Goal: Information Seeking & Learning: Learn about a topic

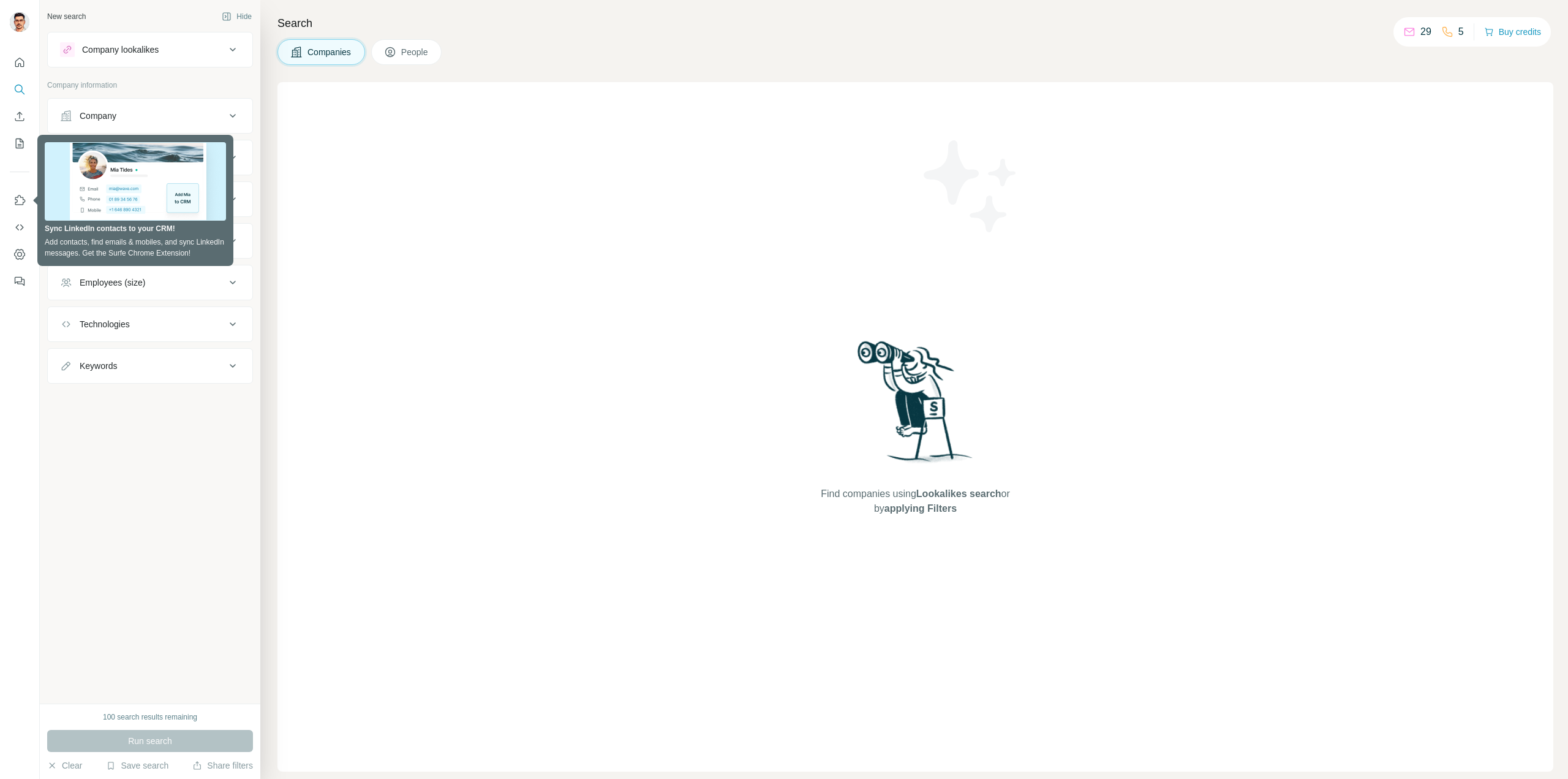
click at [105, 428] on div "New search Hide Company lookalikes Company information Company Industry HQ loca…" at bounding box center [150, 351] width 221 height 704
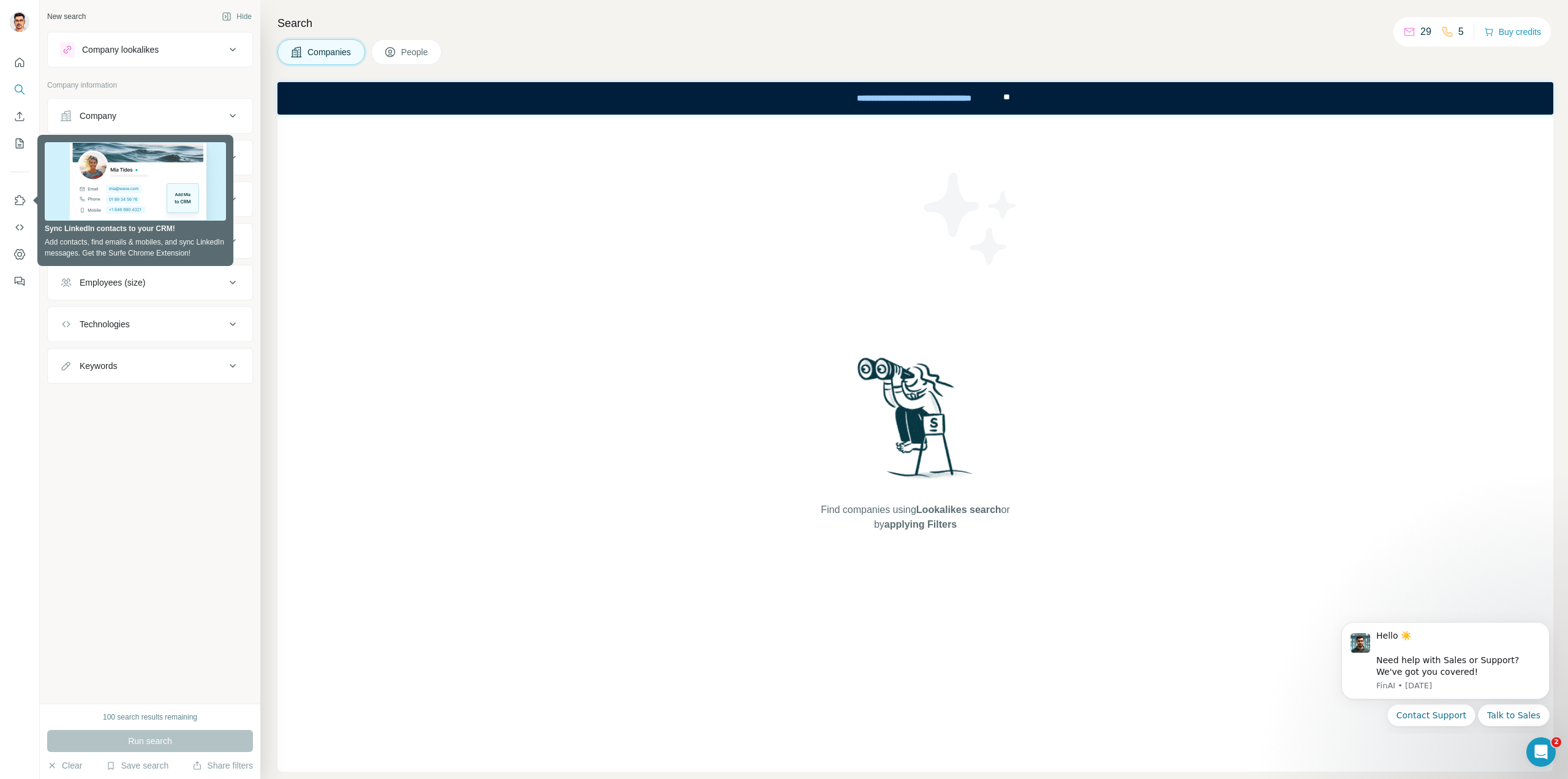
click at [170, 444] on div "New search Hide Company lookalikes Company information Company Industry HQ loca…" at bounding box center [150, 351] width 221 height 704
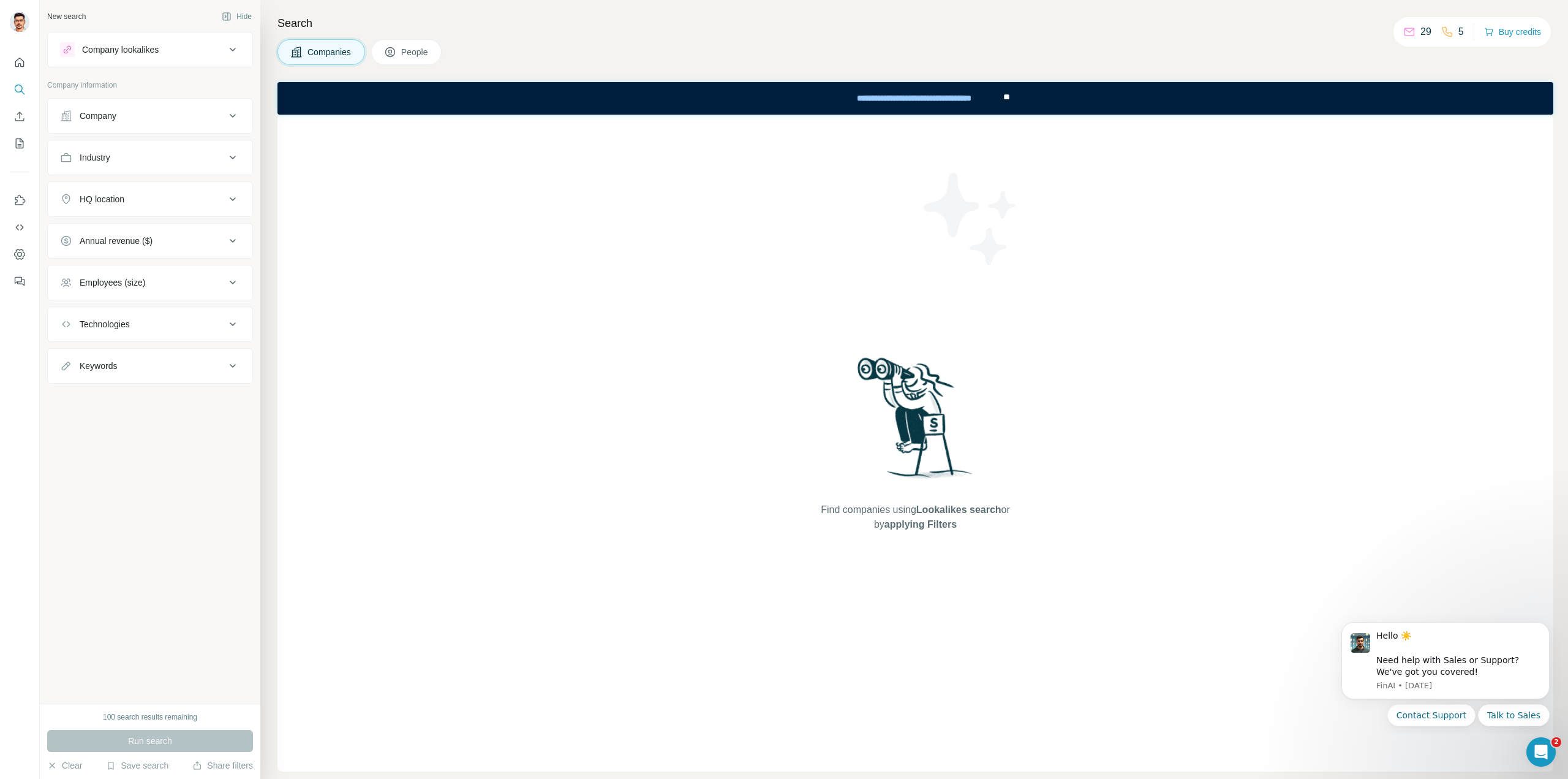
click at [141, 113] on div "Company" at bounding box center [143, 116] width 165 height 12
click at [141, 116] on div "Company" at bounding box center [143, 116] width 165 height 12
click at [130, 152] on div "Industry" at bounding box center [143, 157] width 165 height 12
click at [136, 186] on input at bounding box center [144, 188] width 152 height 14
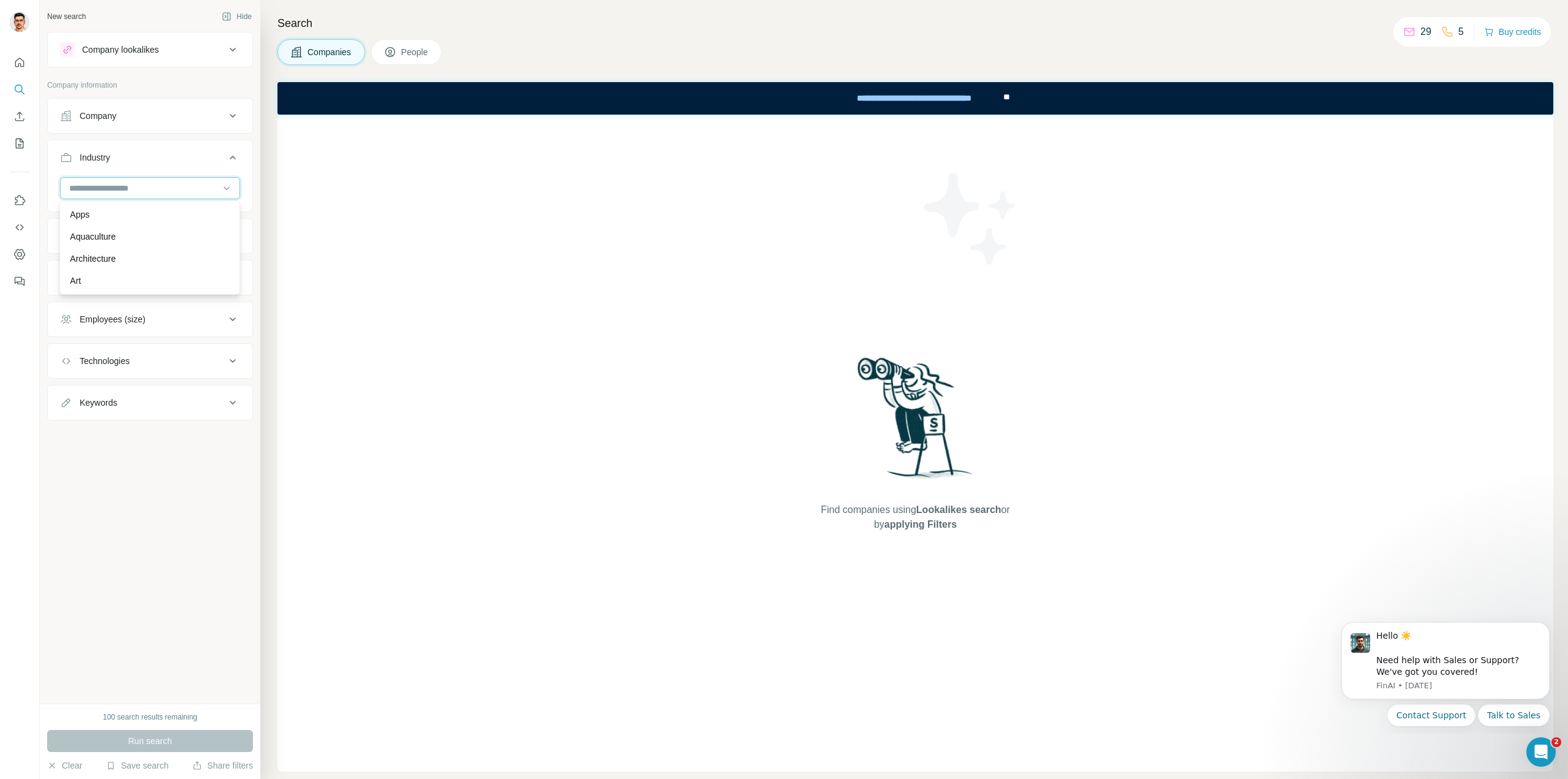
click at [128, 187] on input at bounding box center [144, 188] width 152 height 14
click at [90, 181] on input at bounding box center [144, 188] width 152 height 14
click at [73, 185] on input at bounding box center [144, 188] width 152 height 14
click at [75, 187] on input at bounding box center [144, 188] width 152 height 14
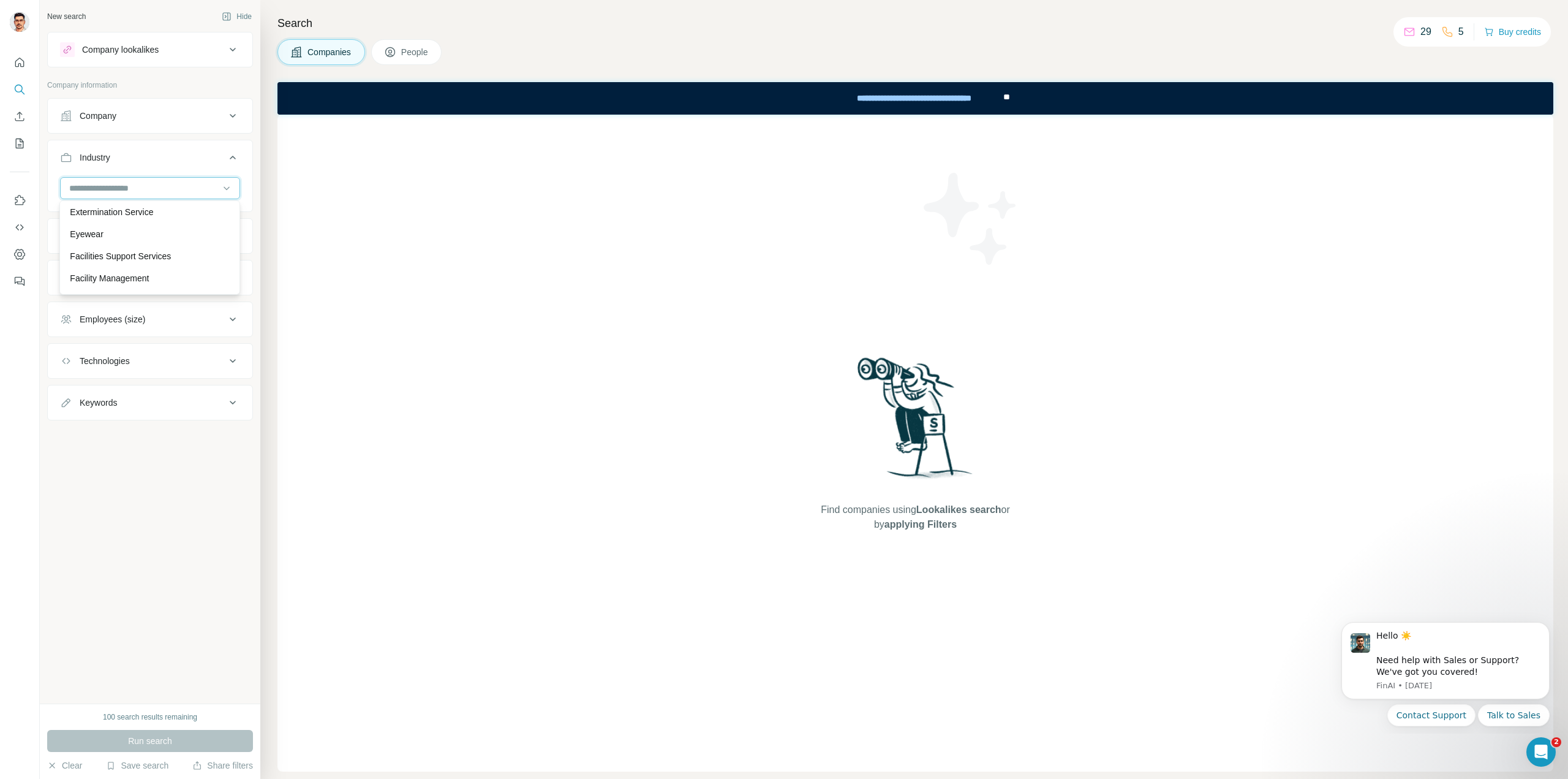
click at [68, 187] on input at bounding box center [144, 188] width 152 height 14
click at [78, 189] on input at bounding box center [144, 188] width 152 height 14
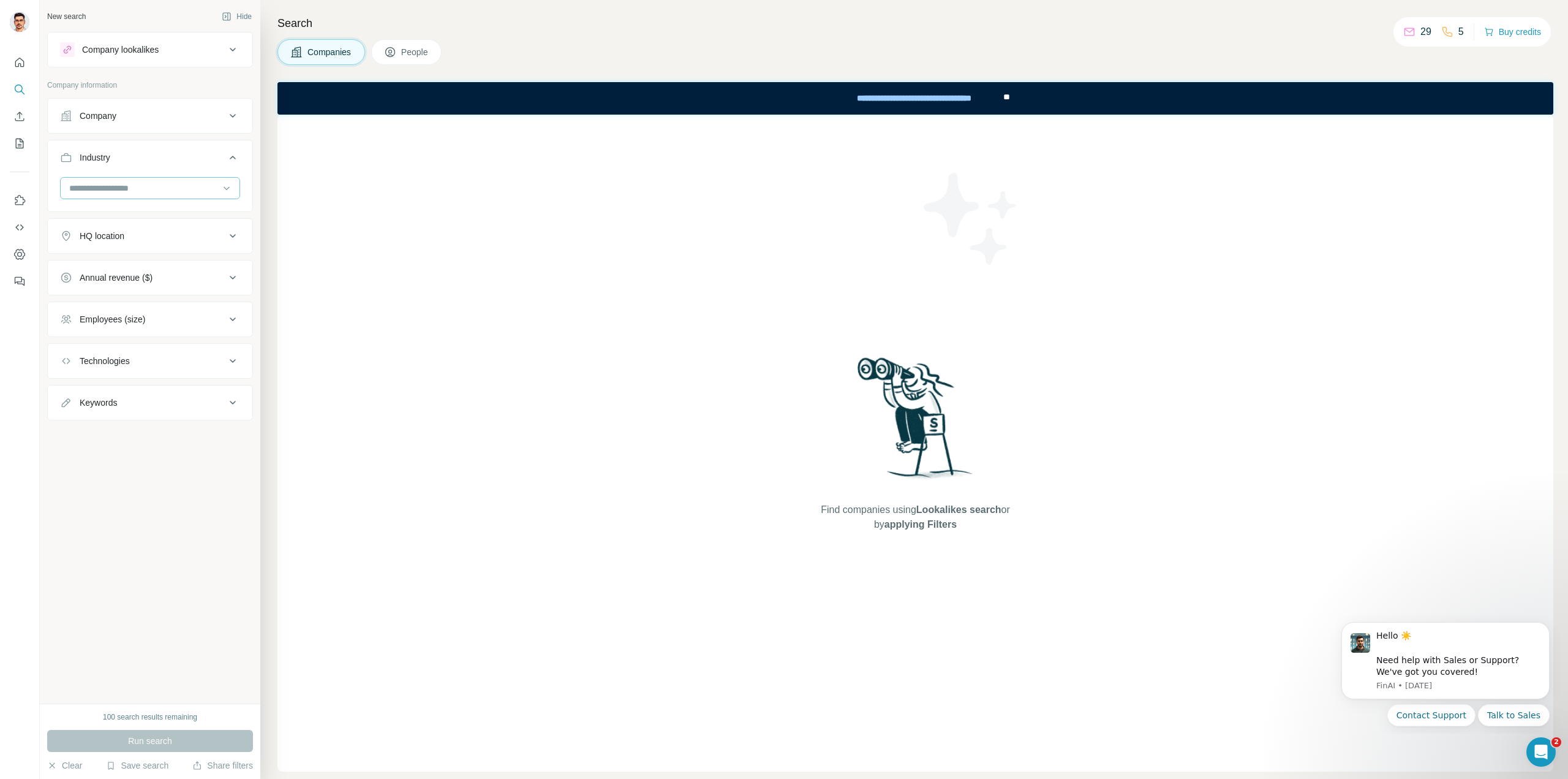
click at [78, 189] on input at bounding box center [144, 188] width 152 height 14
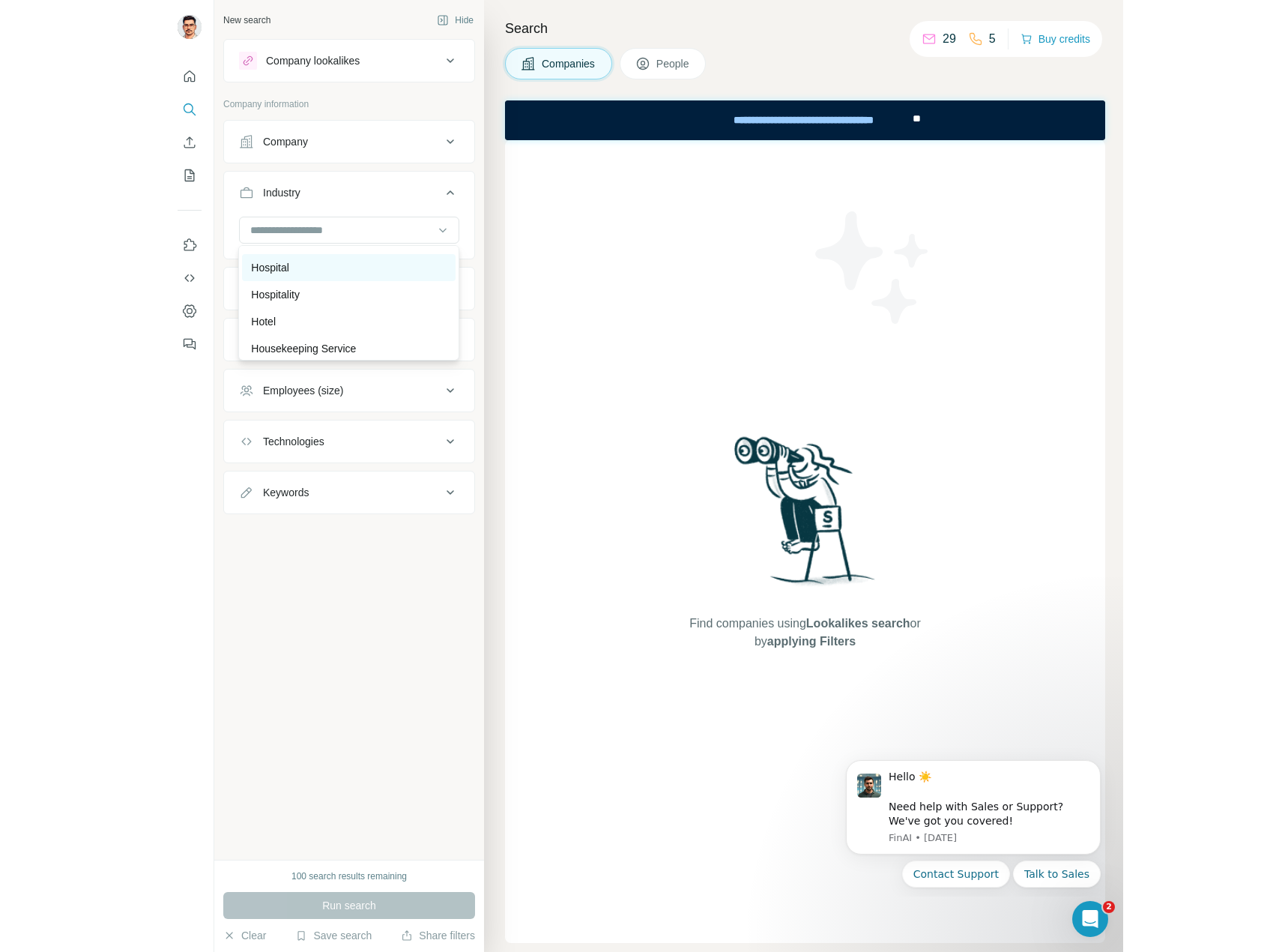
scroll to position [7627, 0]
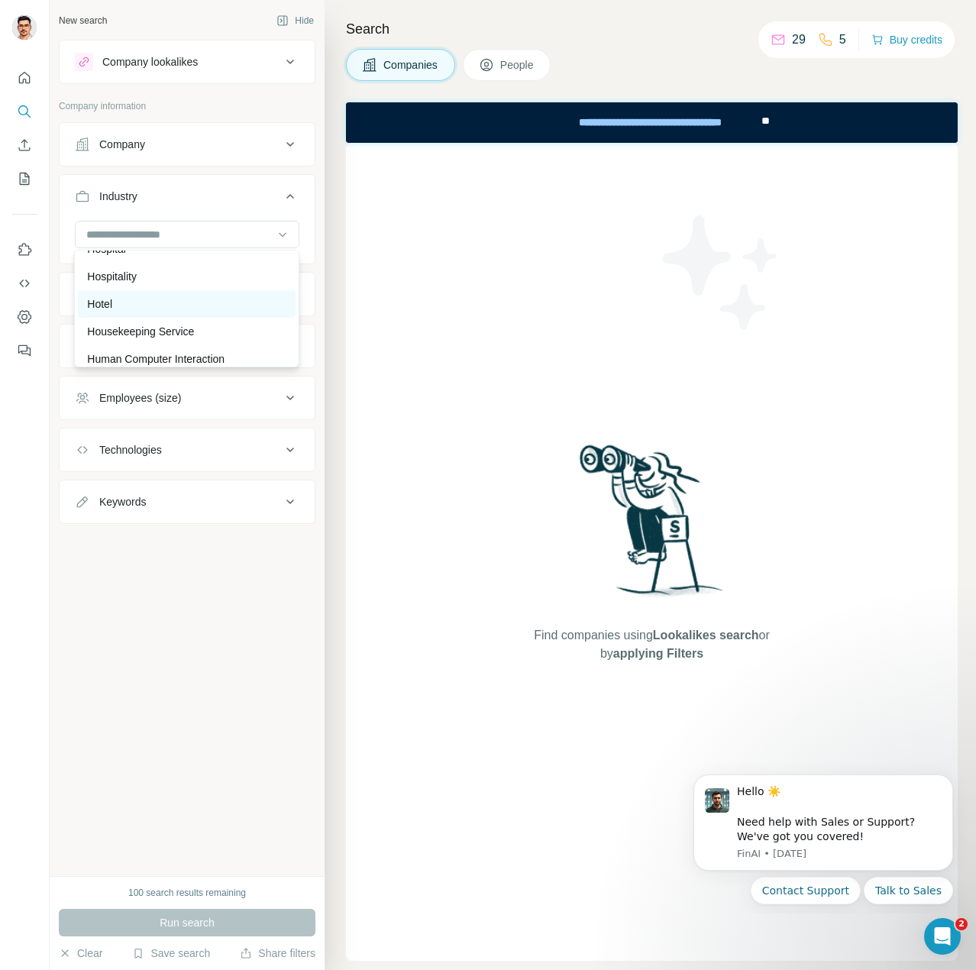
click at [212, 309] on div "Hotel" at bounding box center [186, 303] width 199 height 15
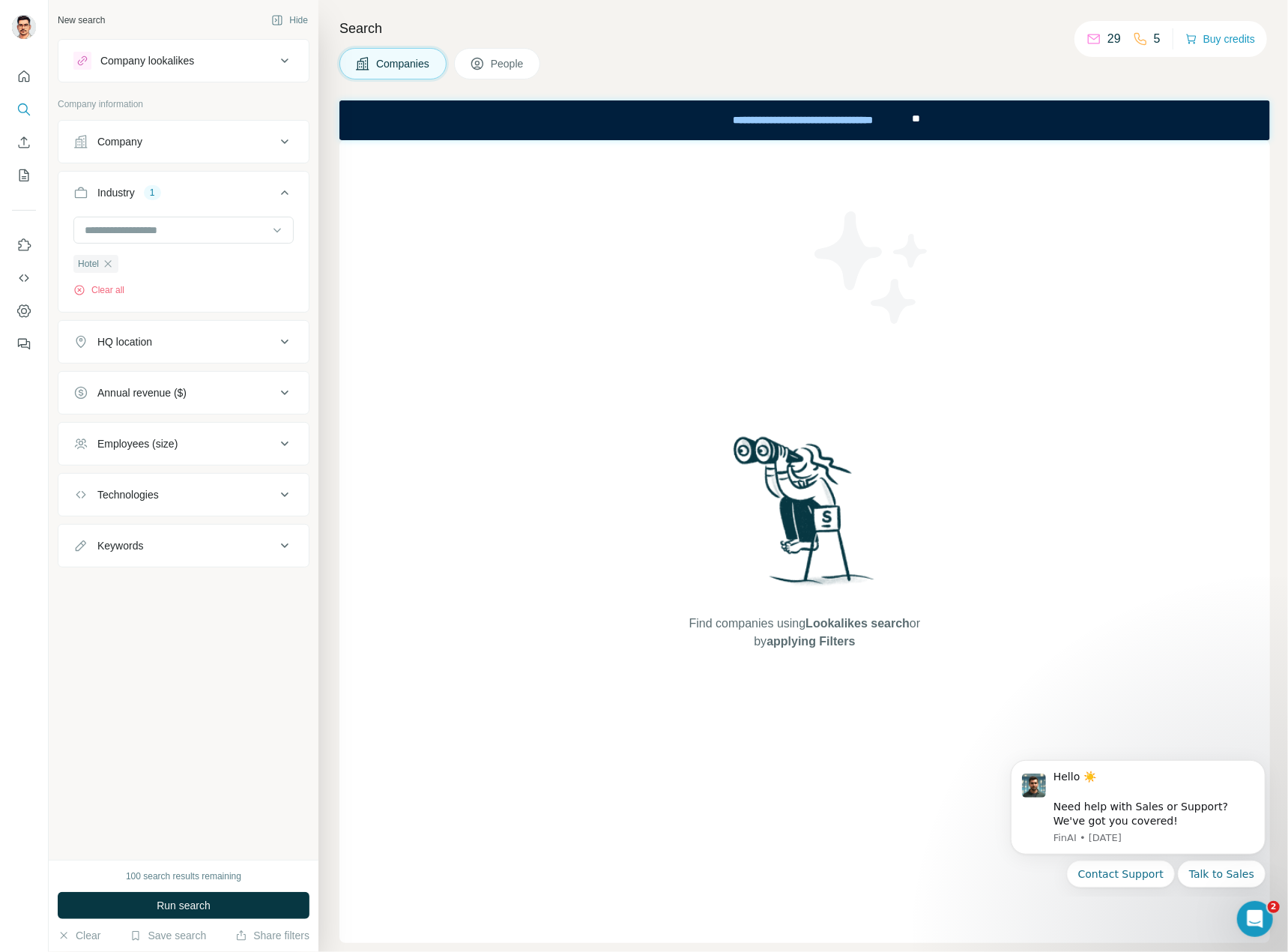
click at [210, 350] on button "HQ location" at bounding box center [183, 342] width 250 height 36
click at [180, 376] on input "text" at bounding box center [183, 379] width 221 height 26
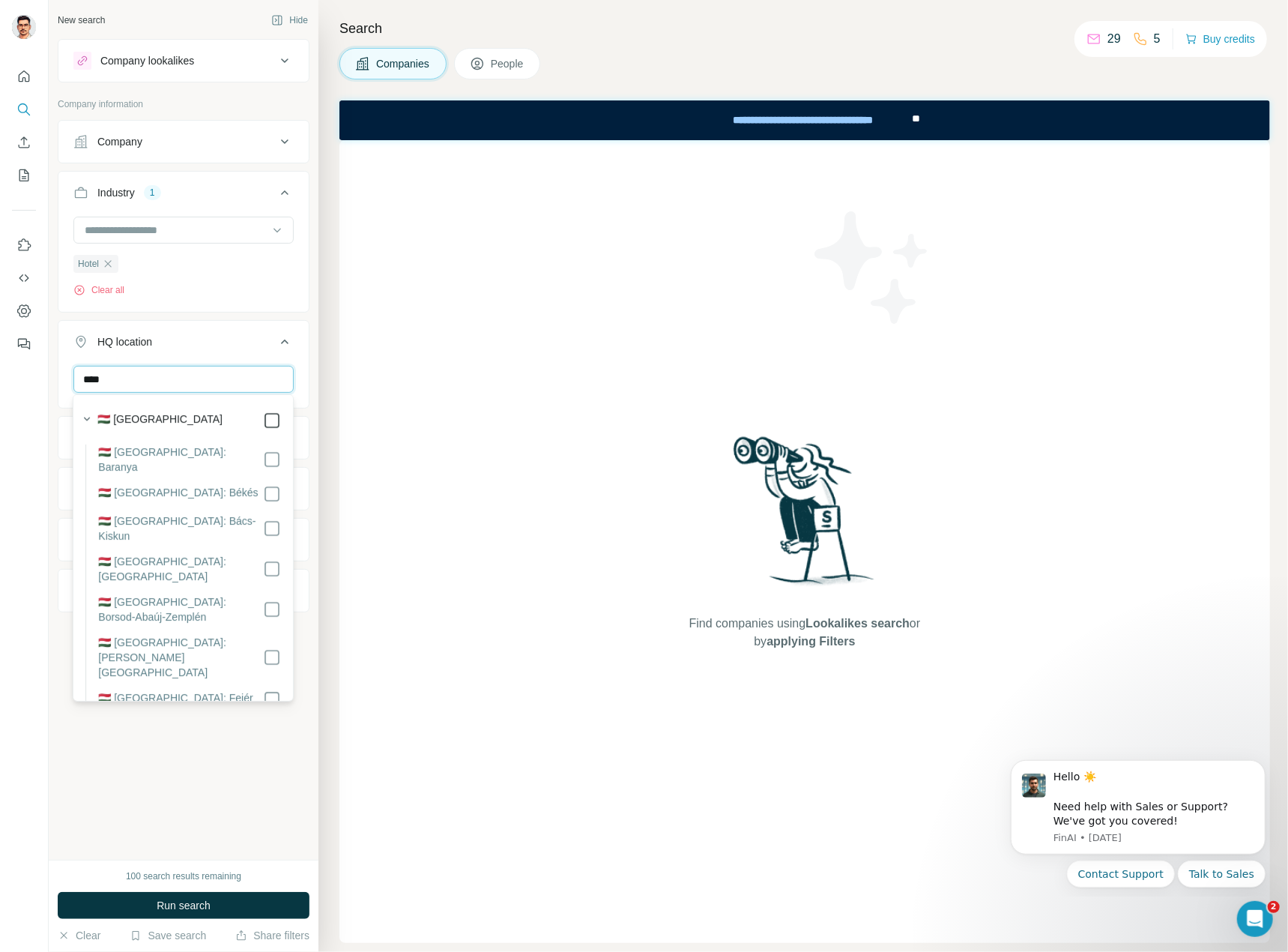
type input "****"
click at [225, 346] on div "HQ location 1" at bounding box center [175, 342] width 202 height 15
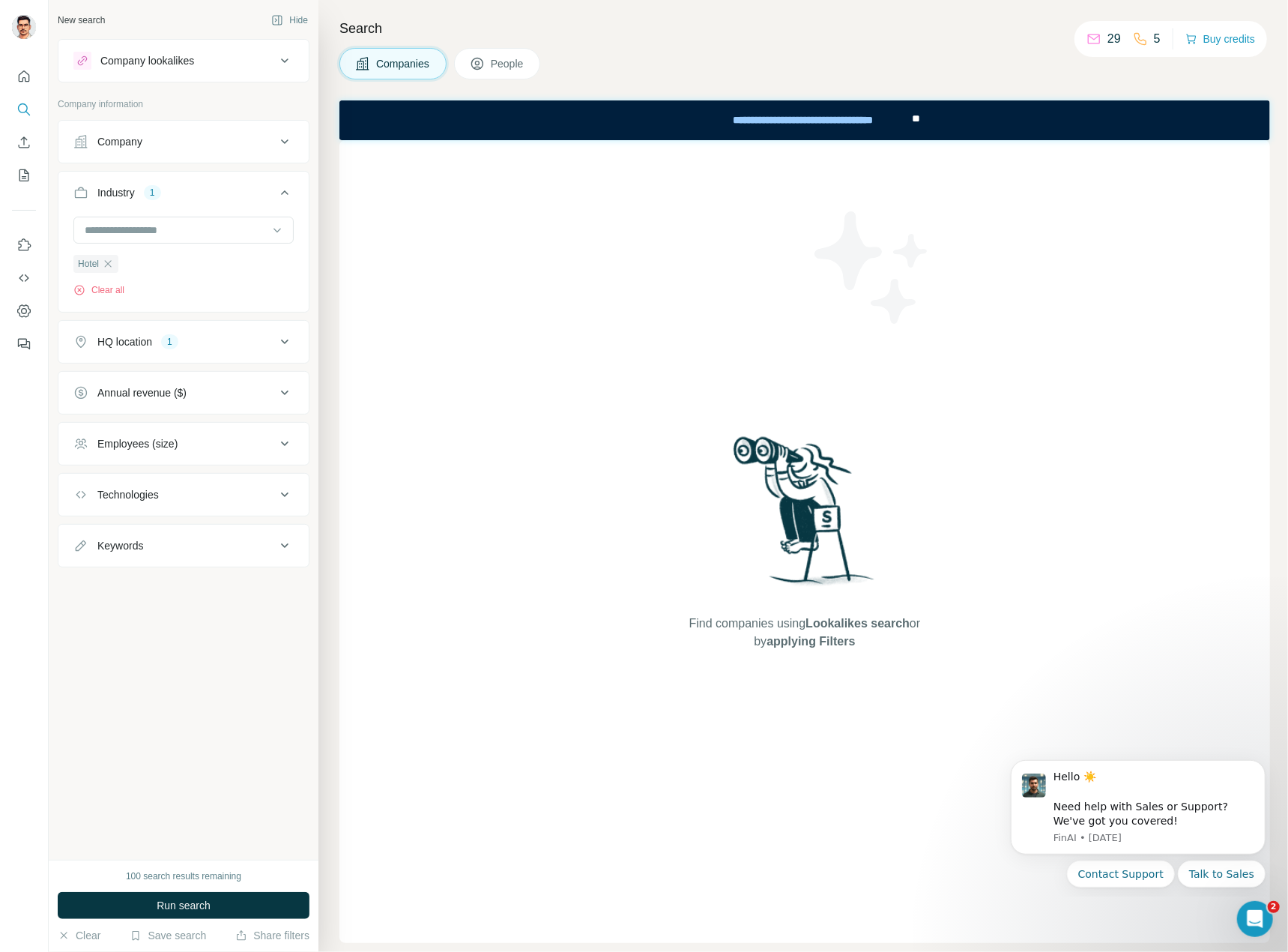
click at [167, 492] on div "Technologies" at bounding box center [175, 494] width 202 height 15
click at [170, 522] on input "text" at bounding box center [183, 531] width 221 height 26
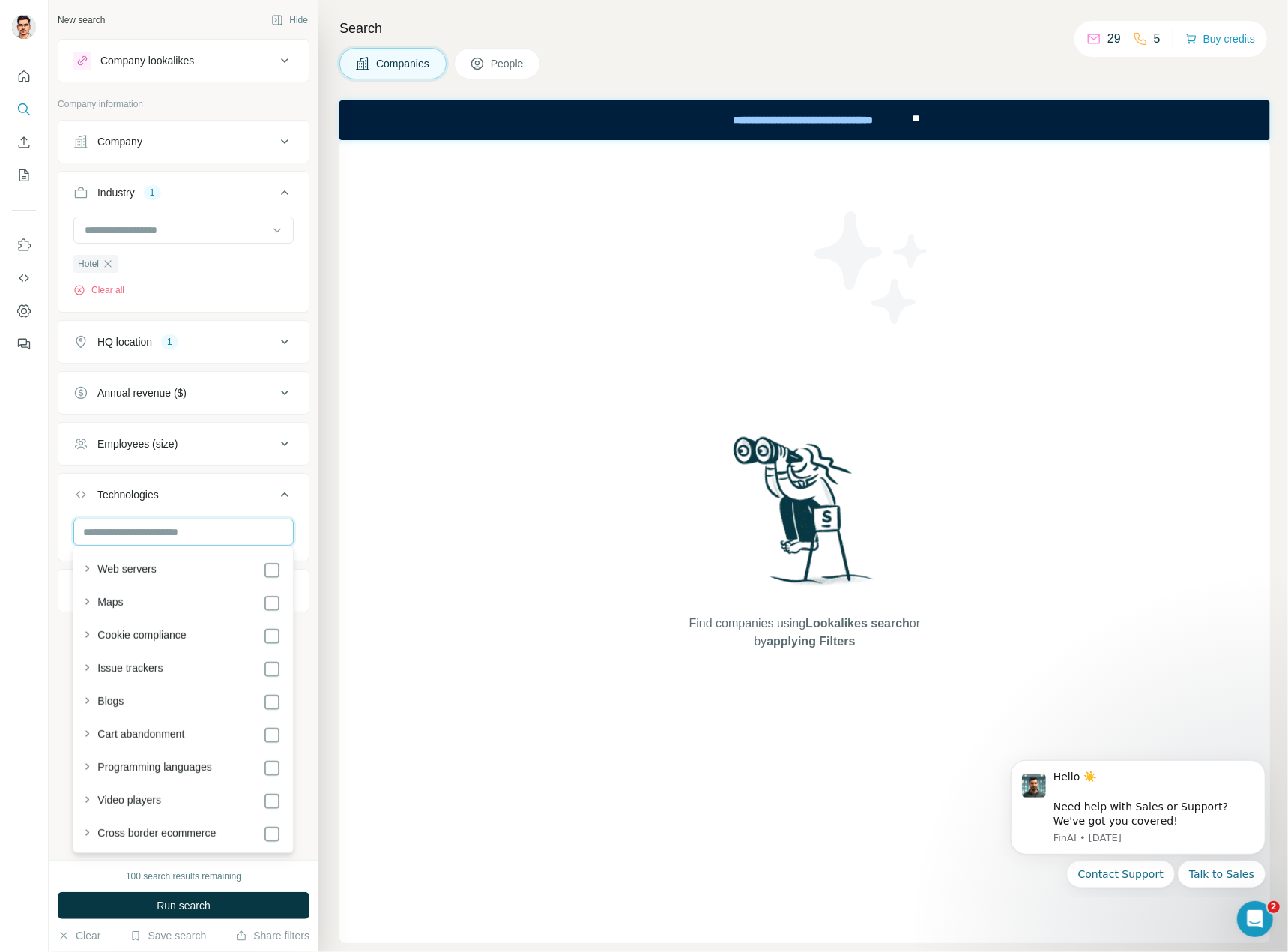
scroll to position [1274, 0]
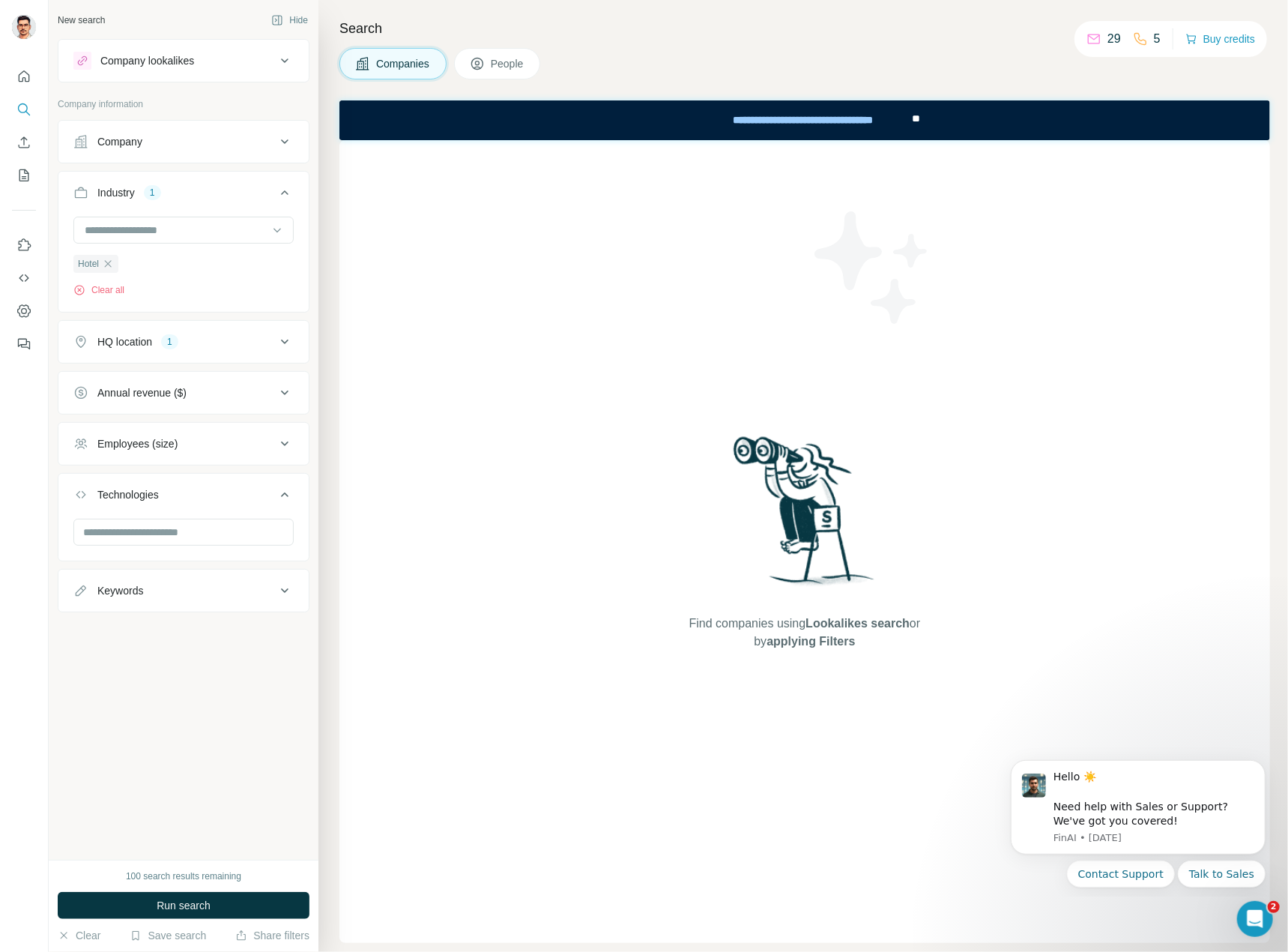
click at [61, 621] on div "New search Hide Company lookalikes Company information Company Industry 1 Hotel…" at bounding box center [183, 430] width 270 height 860
click at [170, 592] on div "Keywords" at bounding box center [175, 590] width 202 height 15
click at [152, 624] on input "text" at bounding box center [169, 627] width 190 height 26
click at [188, 448] on div "Employees (size)" at bounding box center [175, 443] width 202 height 15
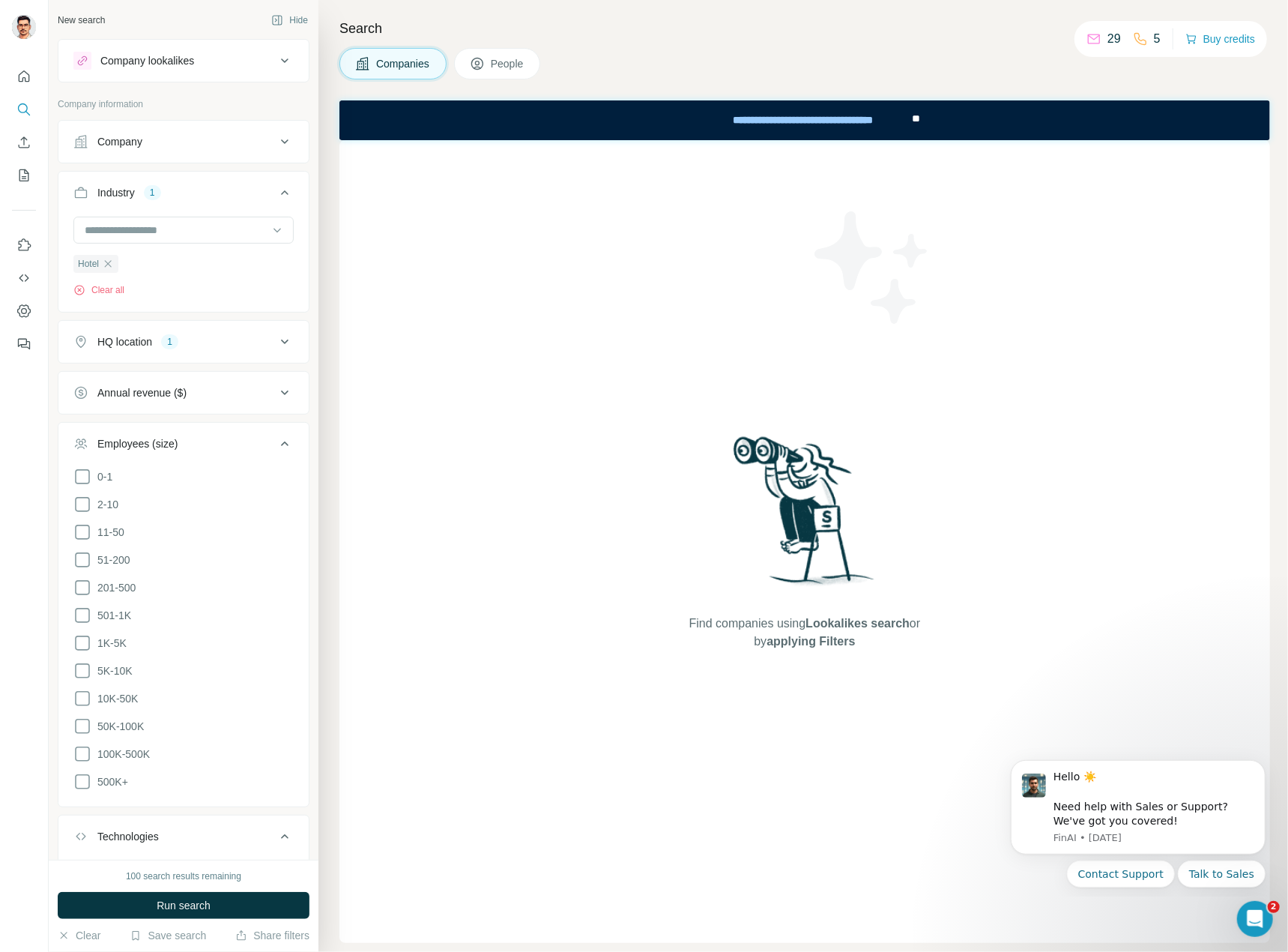
click at [188, 448] on div "Employees (size)" at bounding box center [175, 443] width 202 height 15
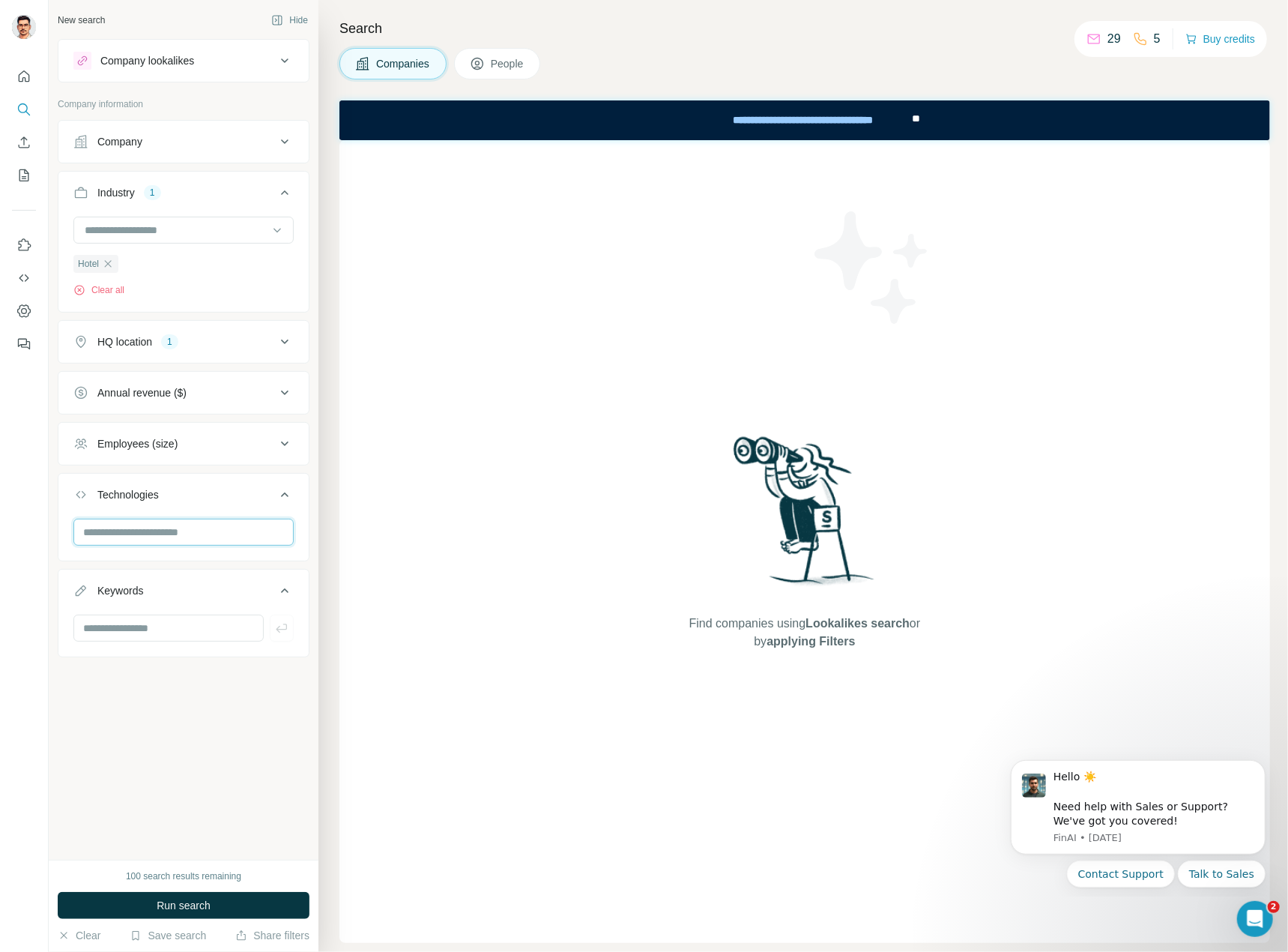
click at [170, 531] on input "text" at bounding box center [183, 531] width 221 height 26
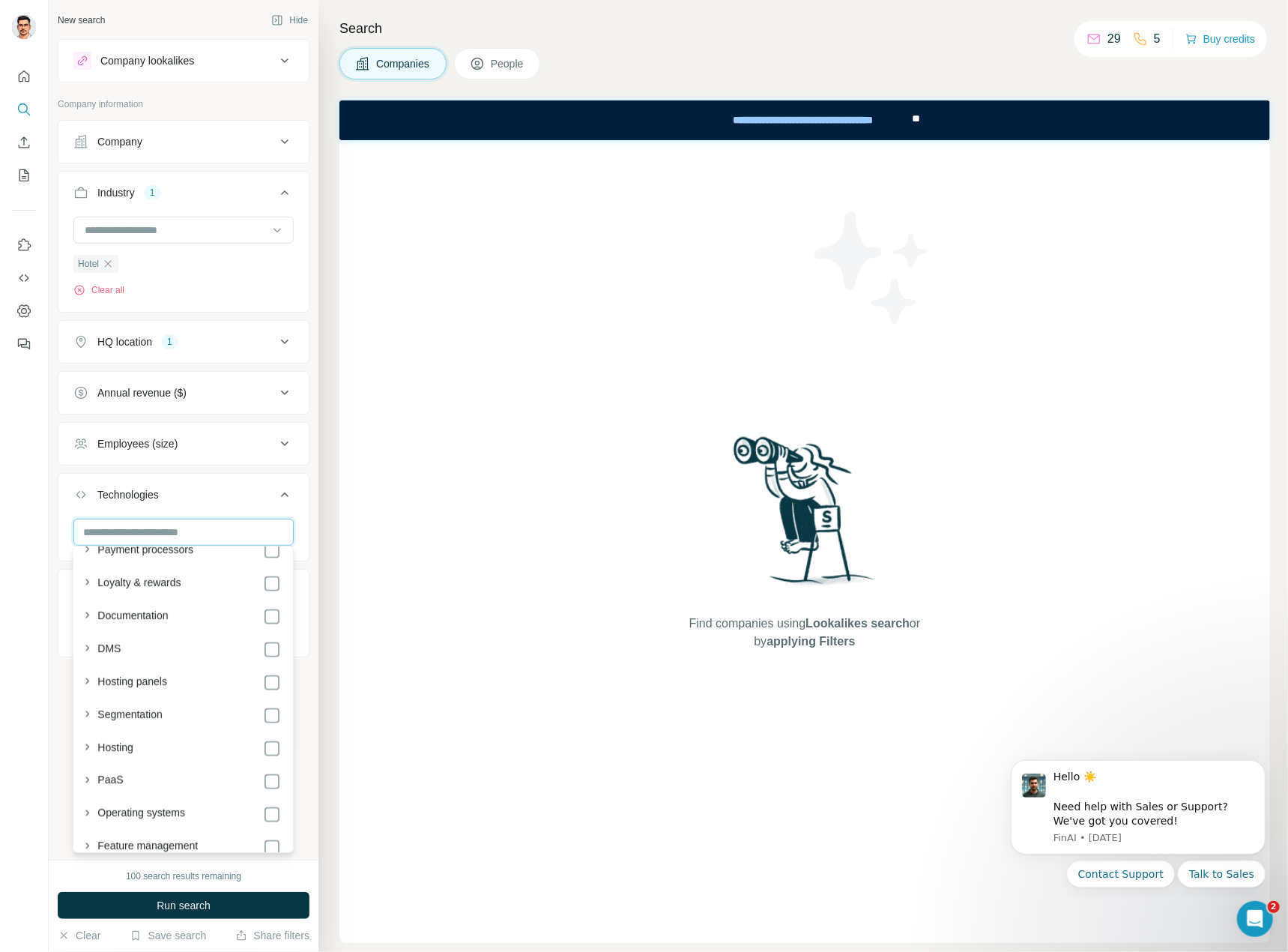
scroll to position [1723, 0]
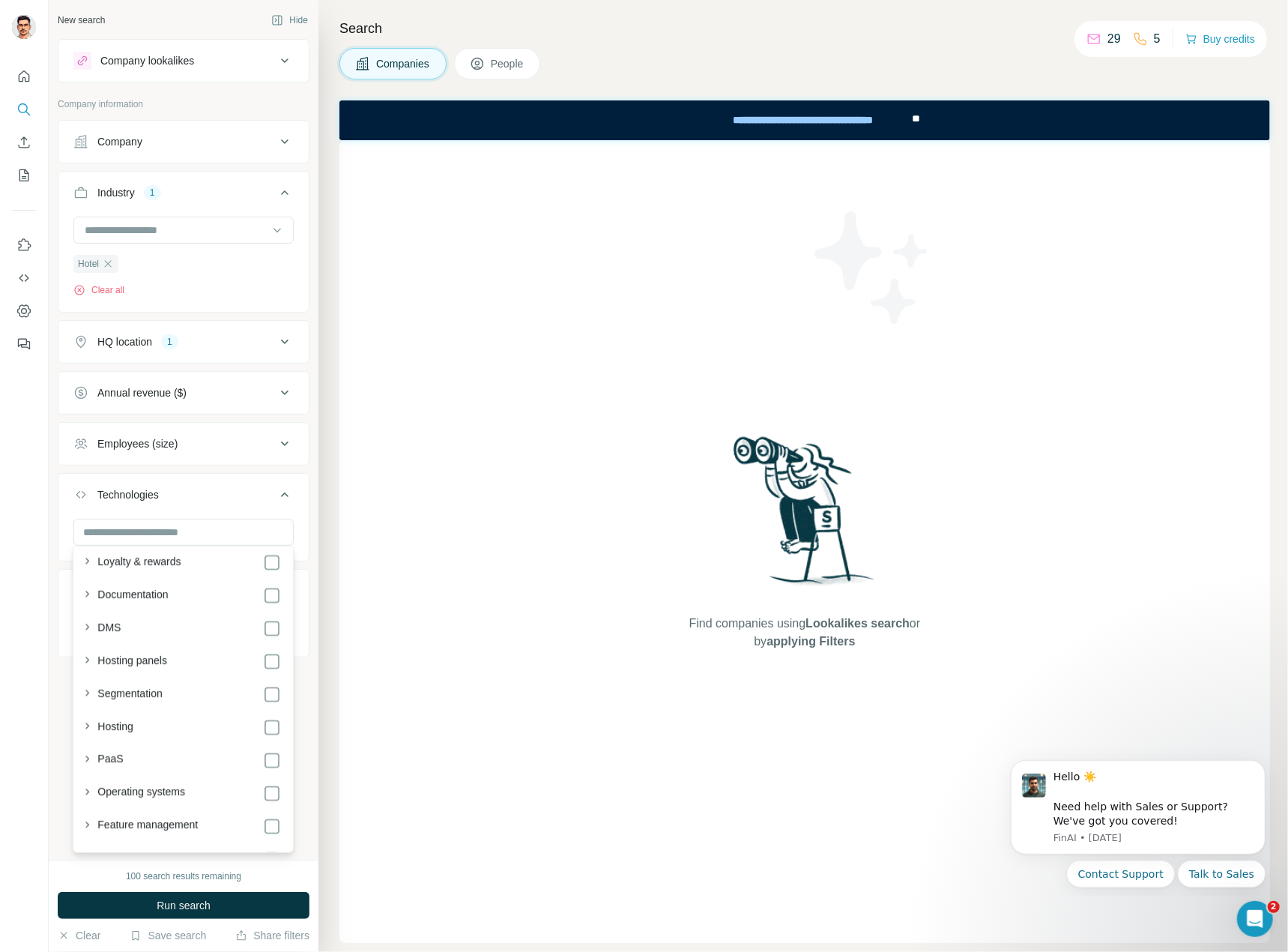
click at [47, 747] on div at bounding box center [25, 476] width 49 height 952
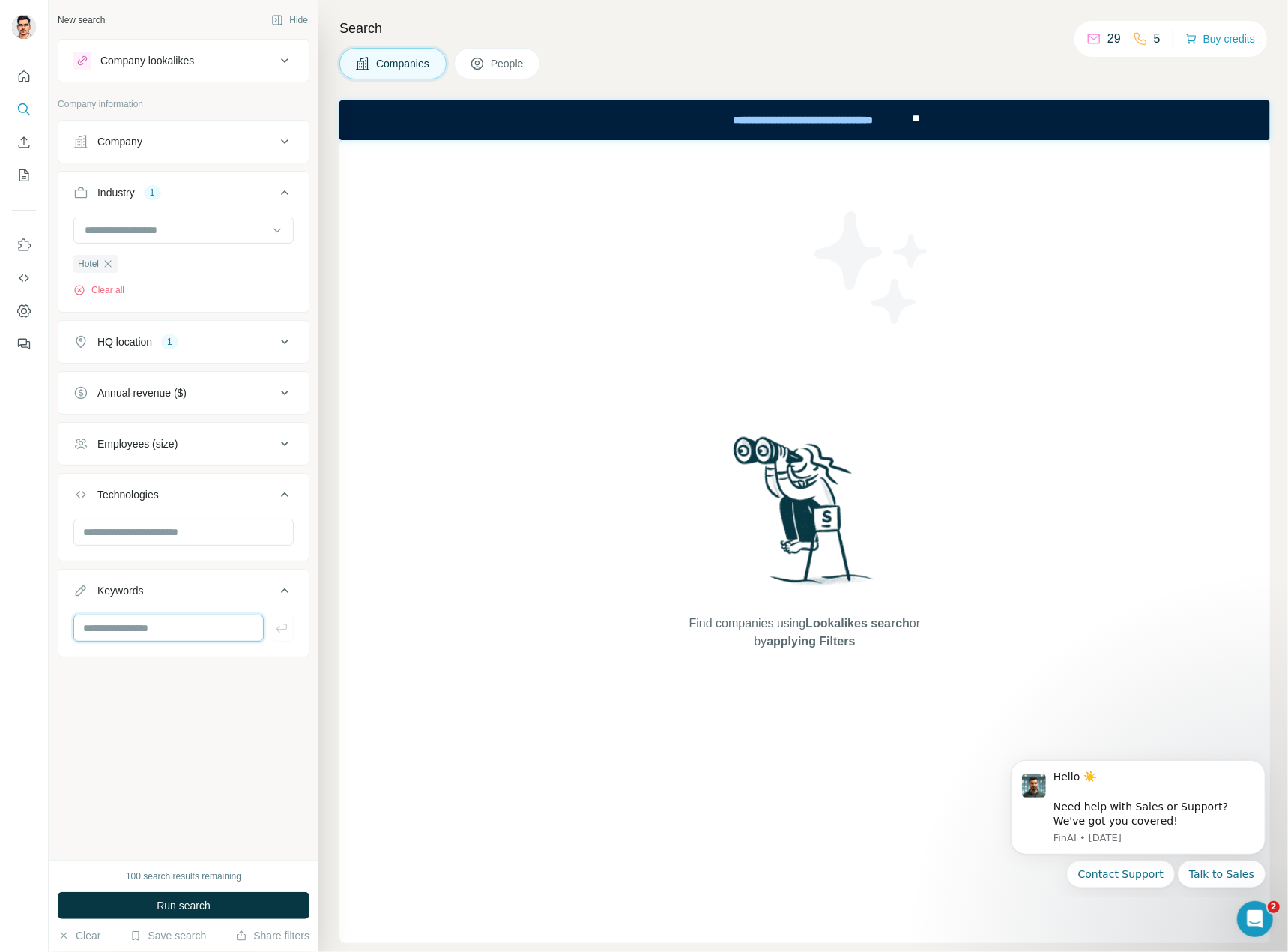
click at [182, 627] on input "text" at bounding box center [169, 627] width 190 height 26
click at [224, 902] on button "Run search" at bounding box center [183, 905] width 252 height 26
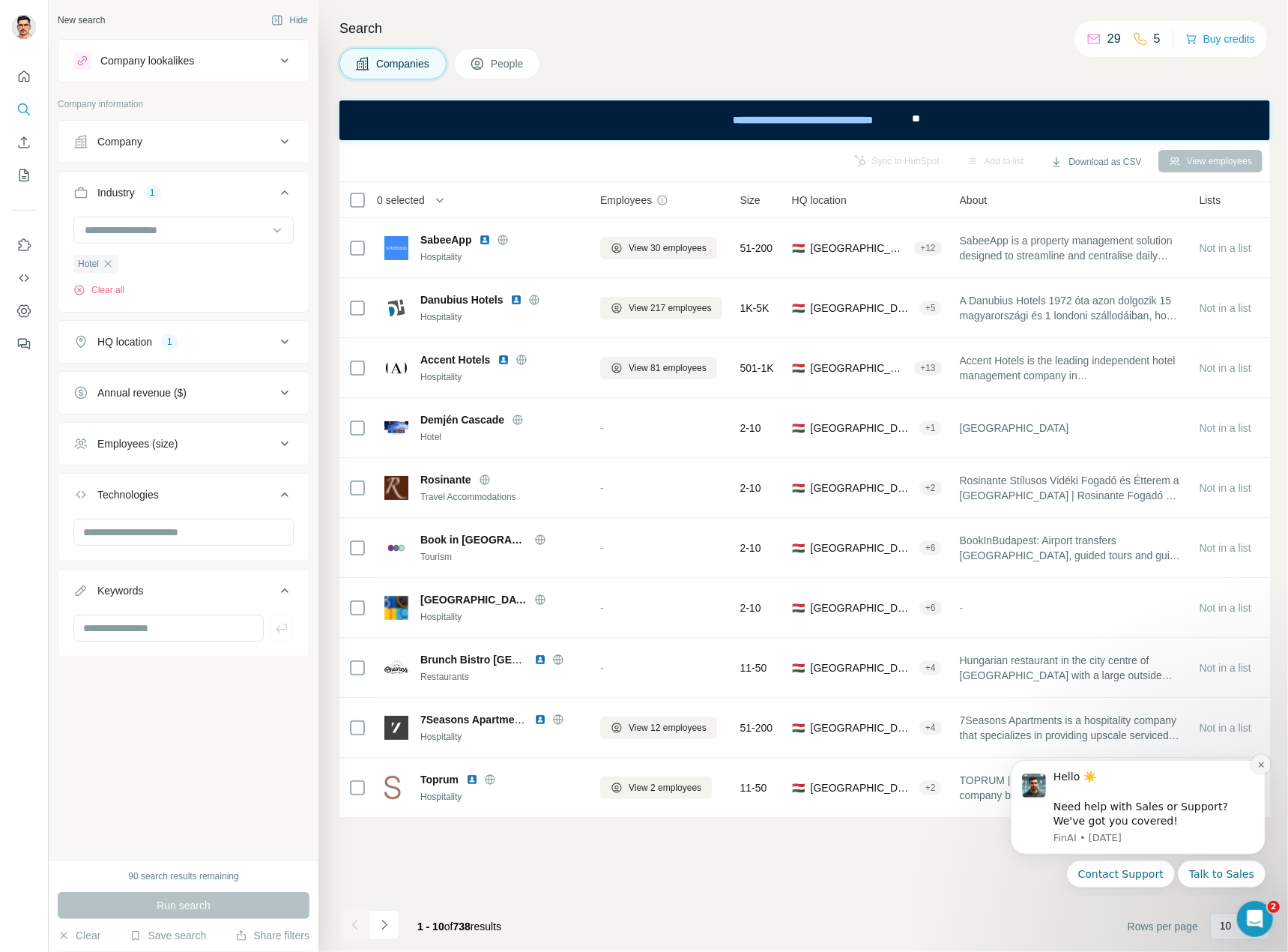
drag, startPoint x: 1263, startPoint y: 763, endPoint x: 2258, endPoint y: 1511, distance: 1244.8
click at [1263, 763] on icon "Dismiss notification" at bounding box center [1261, 764] width 8 height 8
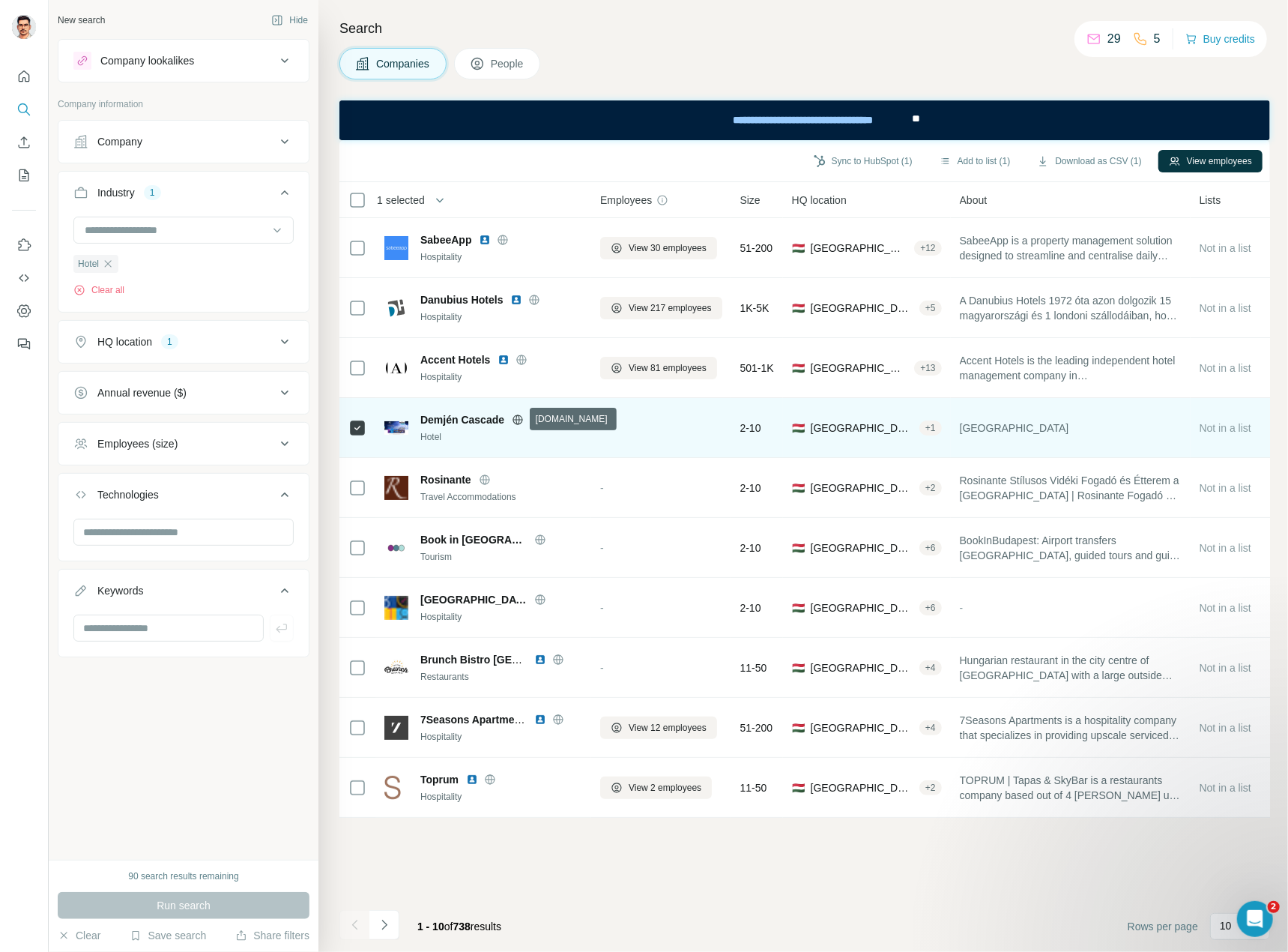
click at [516, 422] on icon at bounding box center [518, 419] width 4 height 10
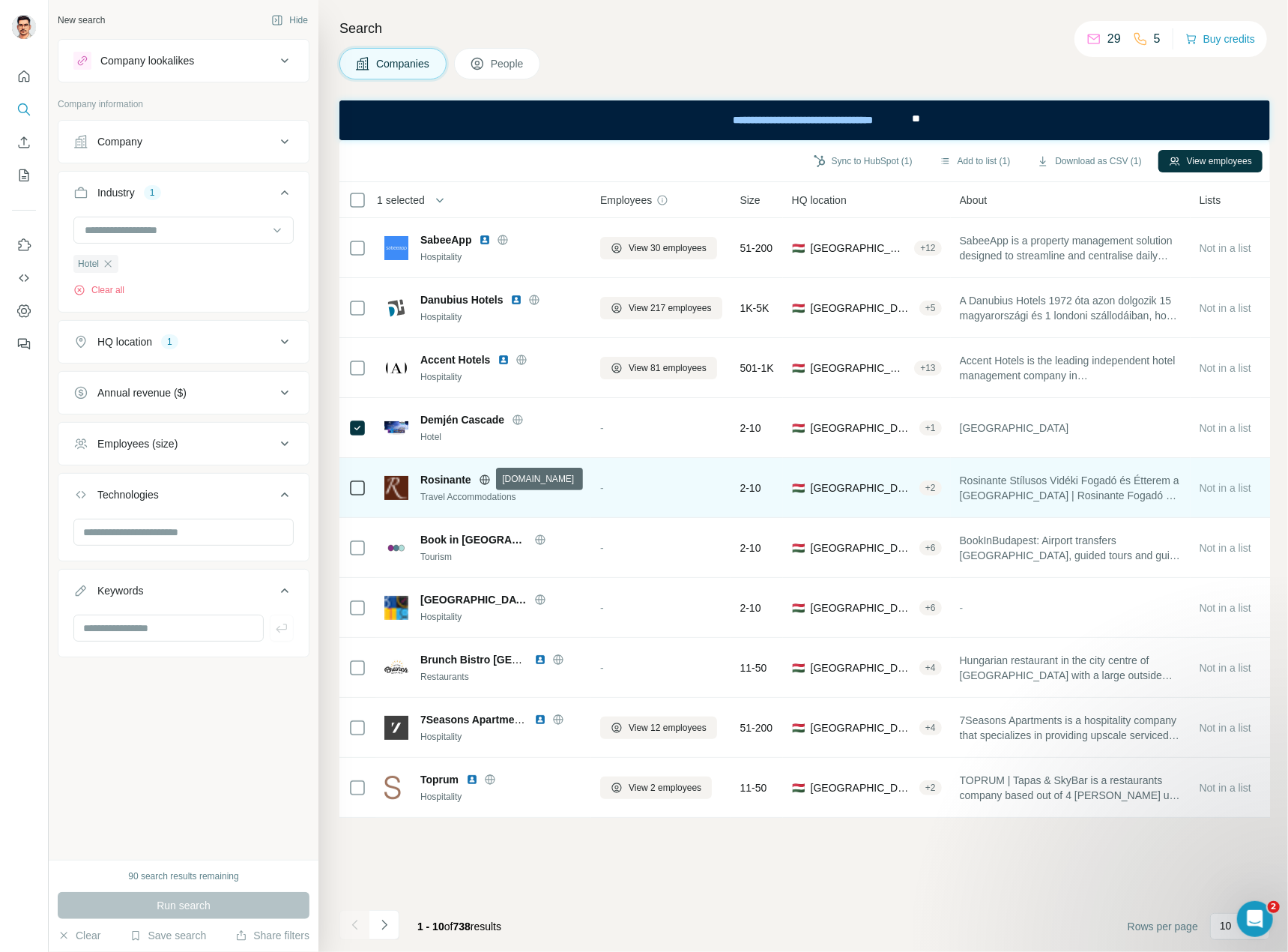
click at [482, 477] on icon at bounding box center [485, 480] width 12 height 12
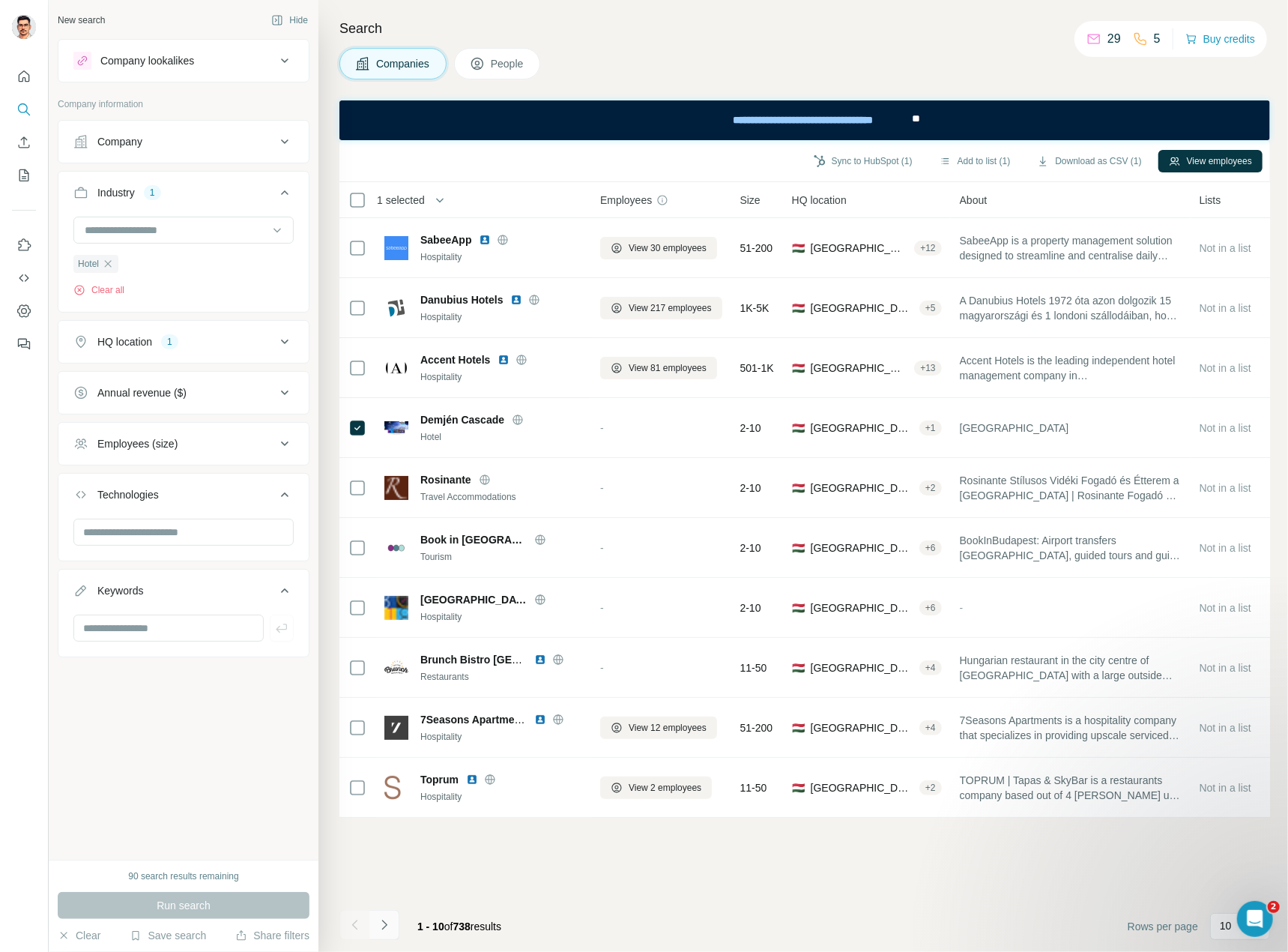
click at [391, 927] on button "Navigate to next page" at bounding box center [384, 925] width 30 height 30
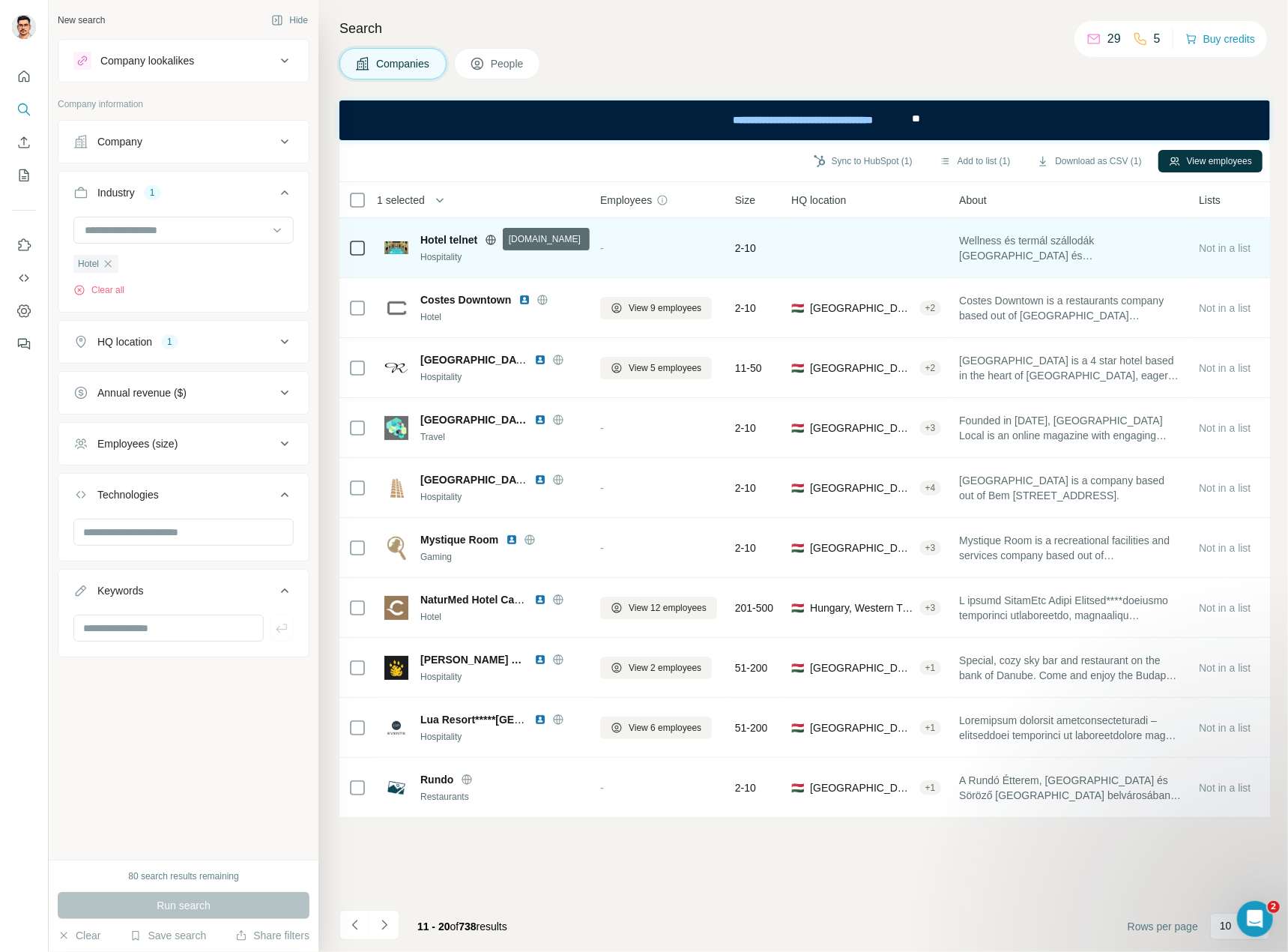
click at [489, 237] on icon at bounding box center [490, 239] width 12 height 12
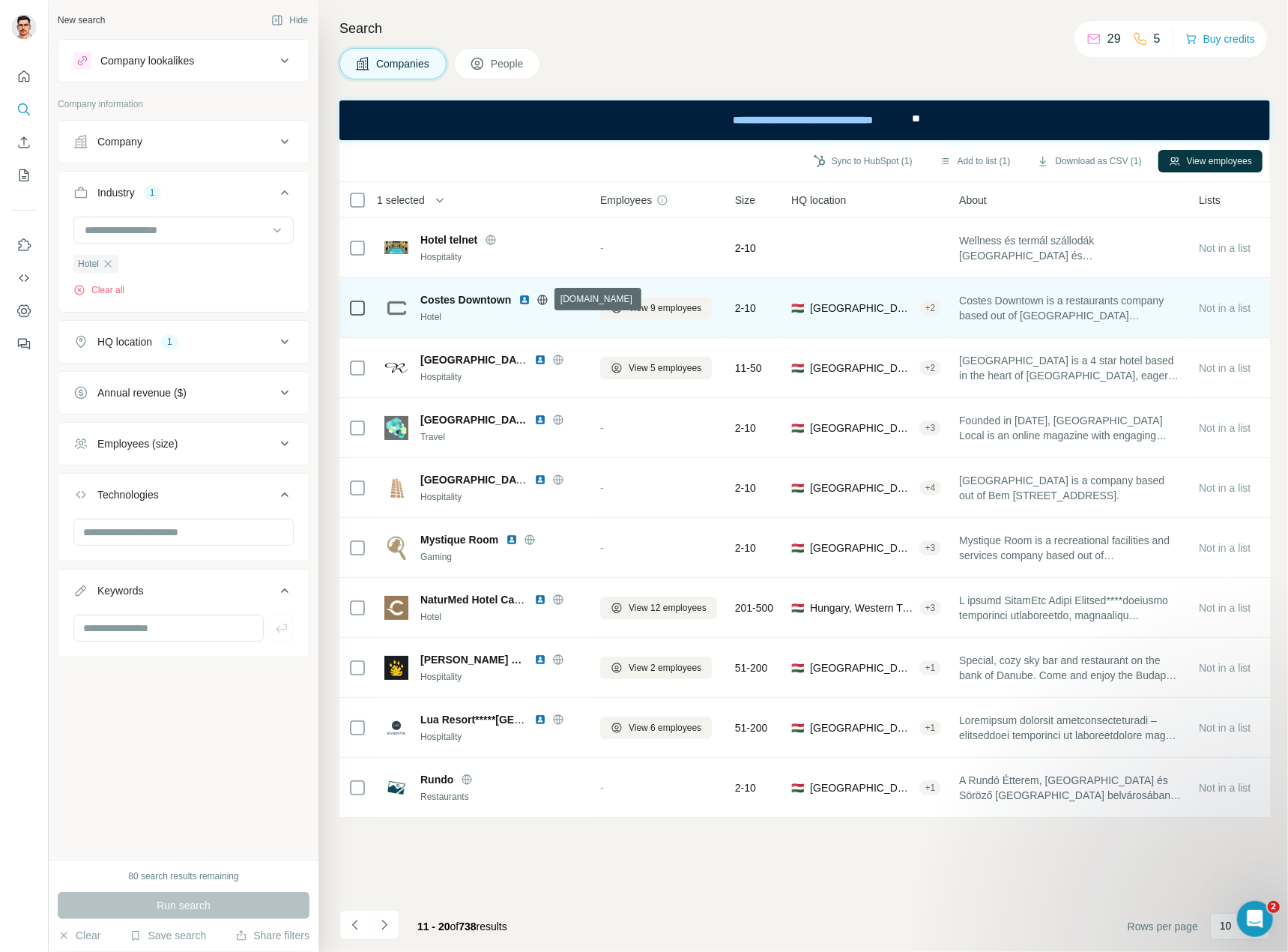
click at [543, 300] on icon at bounding box center [542, 299] width 12 height 12
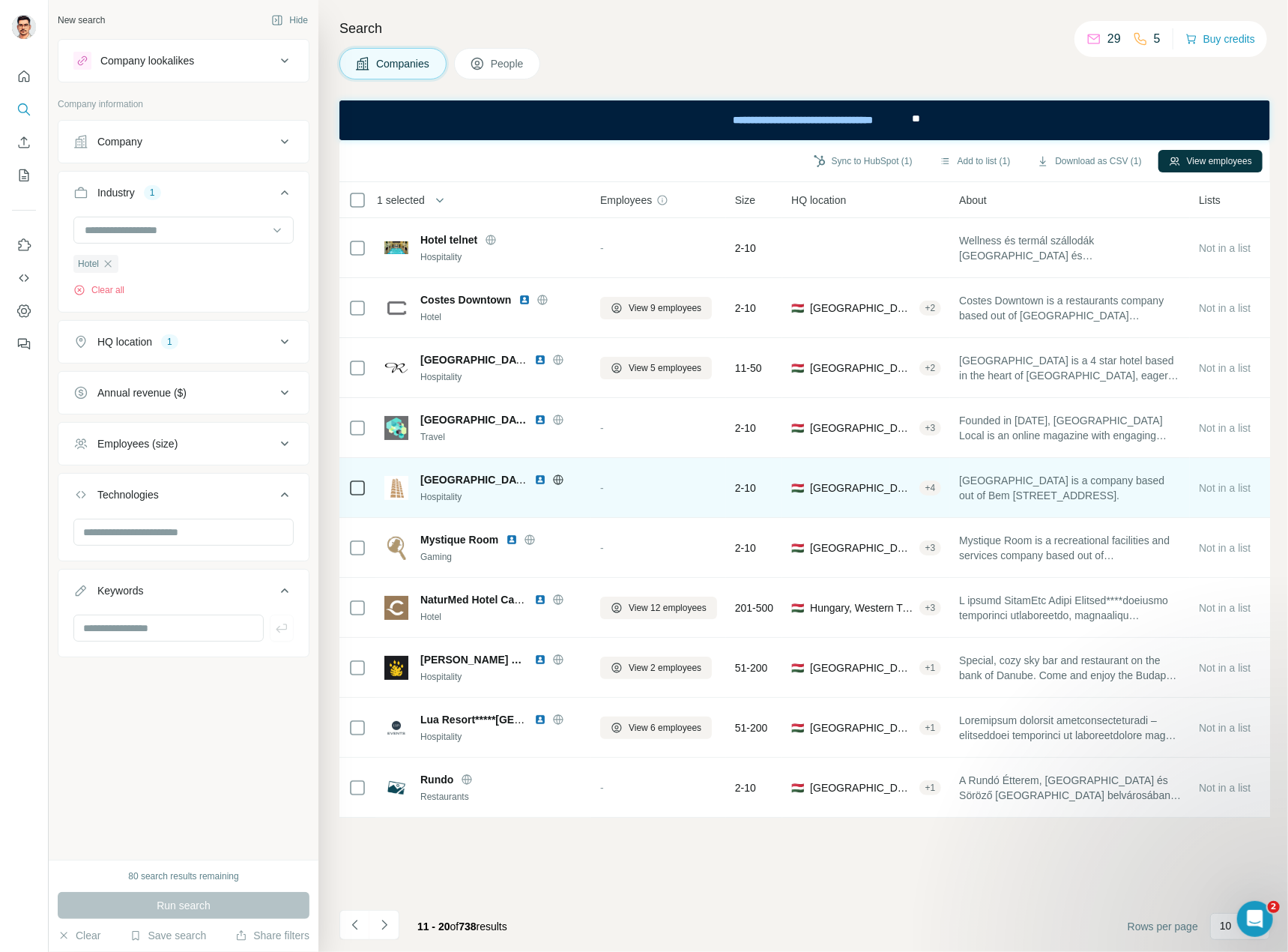
click at [556, 481] on icon at bounding box center [558, 479] width 4 height 10
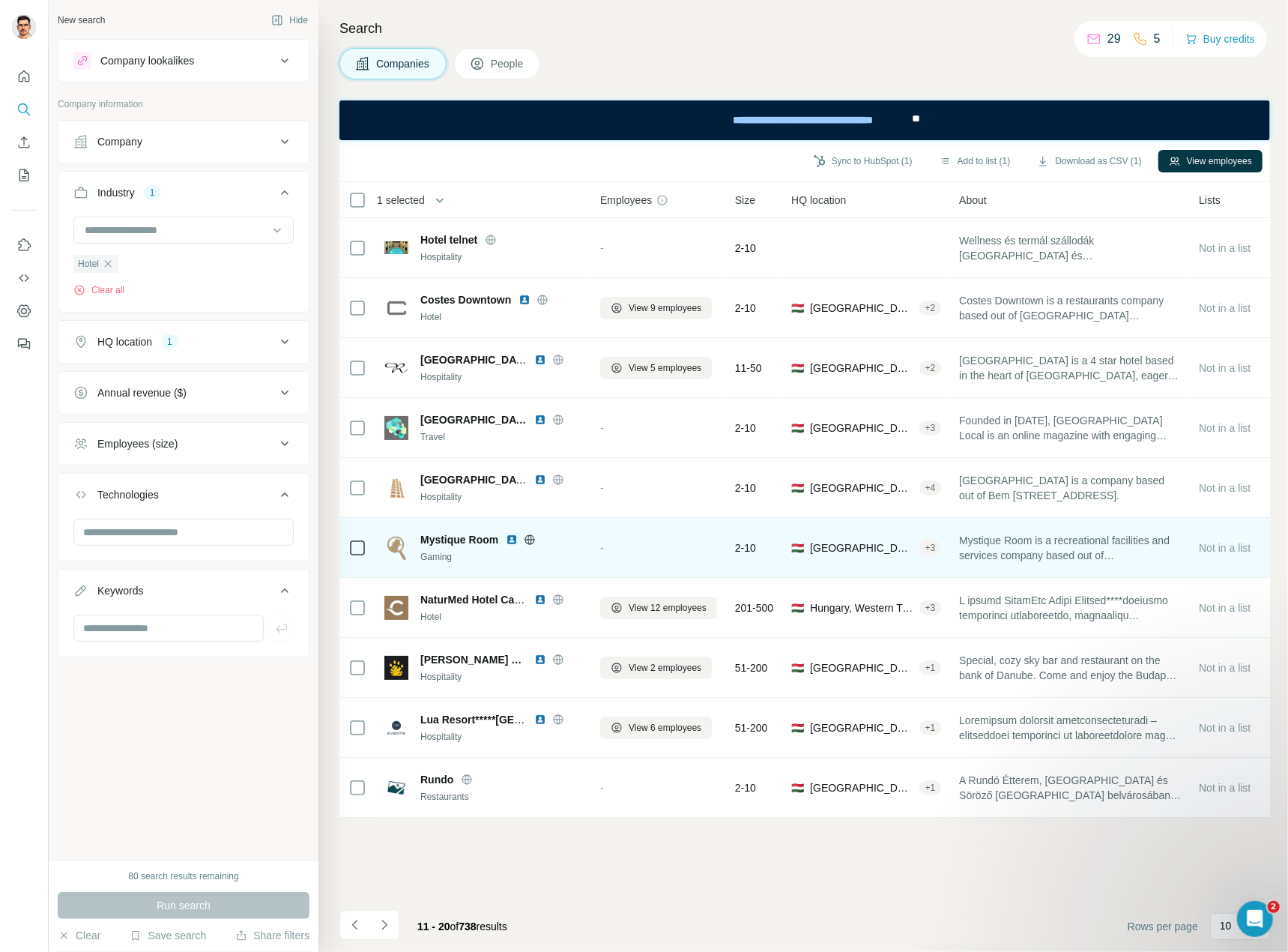
click at [531, 543] on icon at bounding box center [530, 540] width 4 height 10
click at [535, 539] on icon at bounding box center [530, 540] width 12 height 12
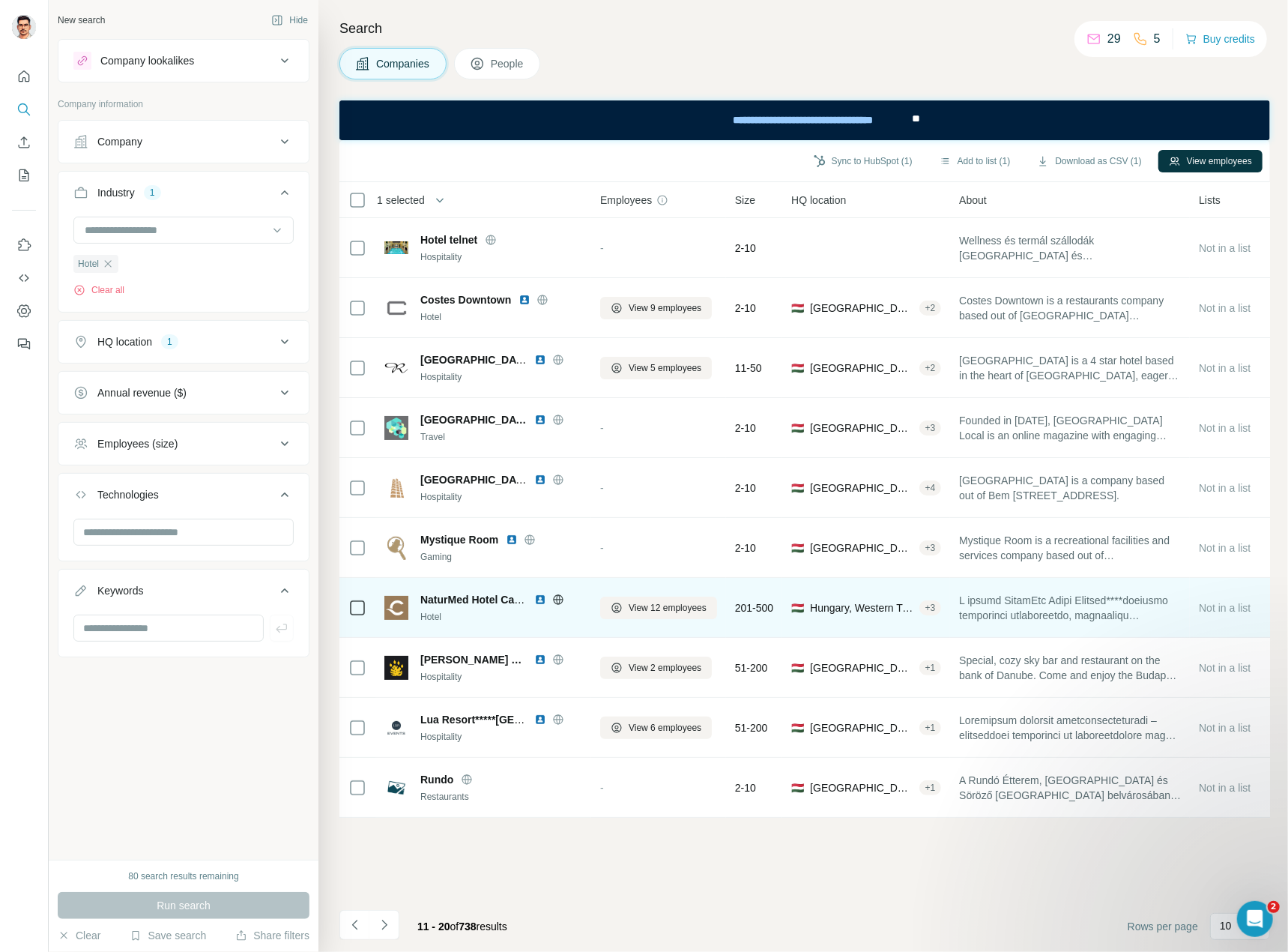
click at [559, 601] on icon at bounding box center [558, 600] width 12 height 12
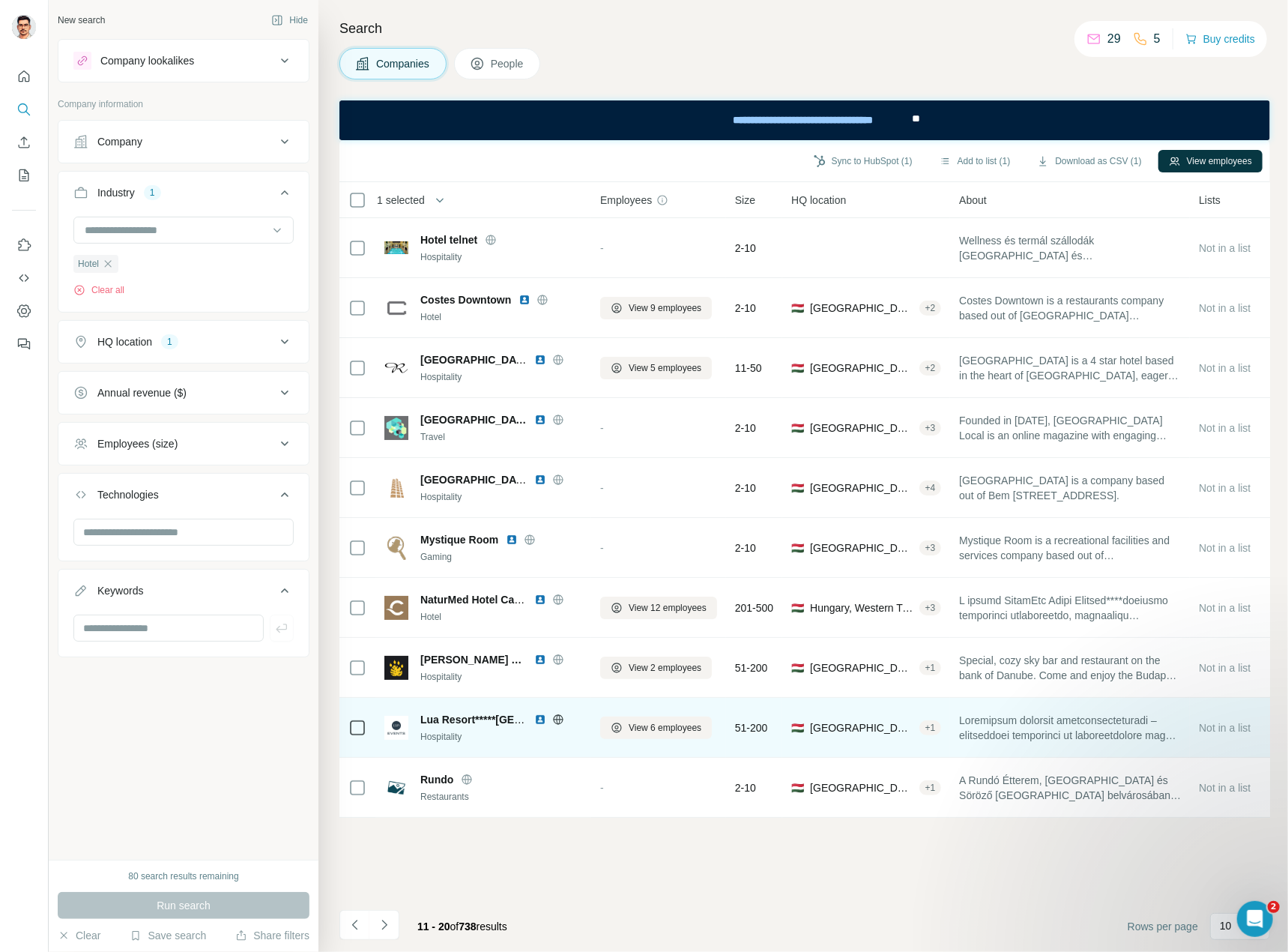
click at [562, 721] on icon at bounding box center [558, 719] width 12 height 12
click at [559, 723] on icon at bounding box center [558, 719] width 12 height 12
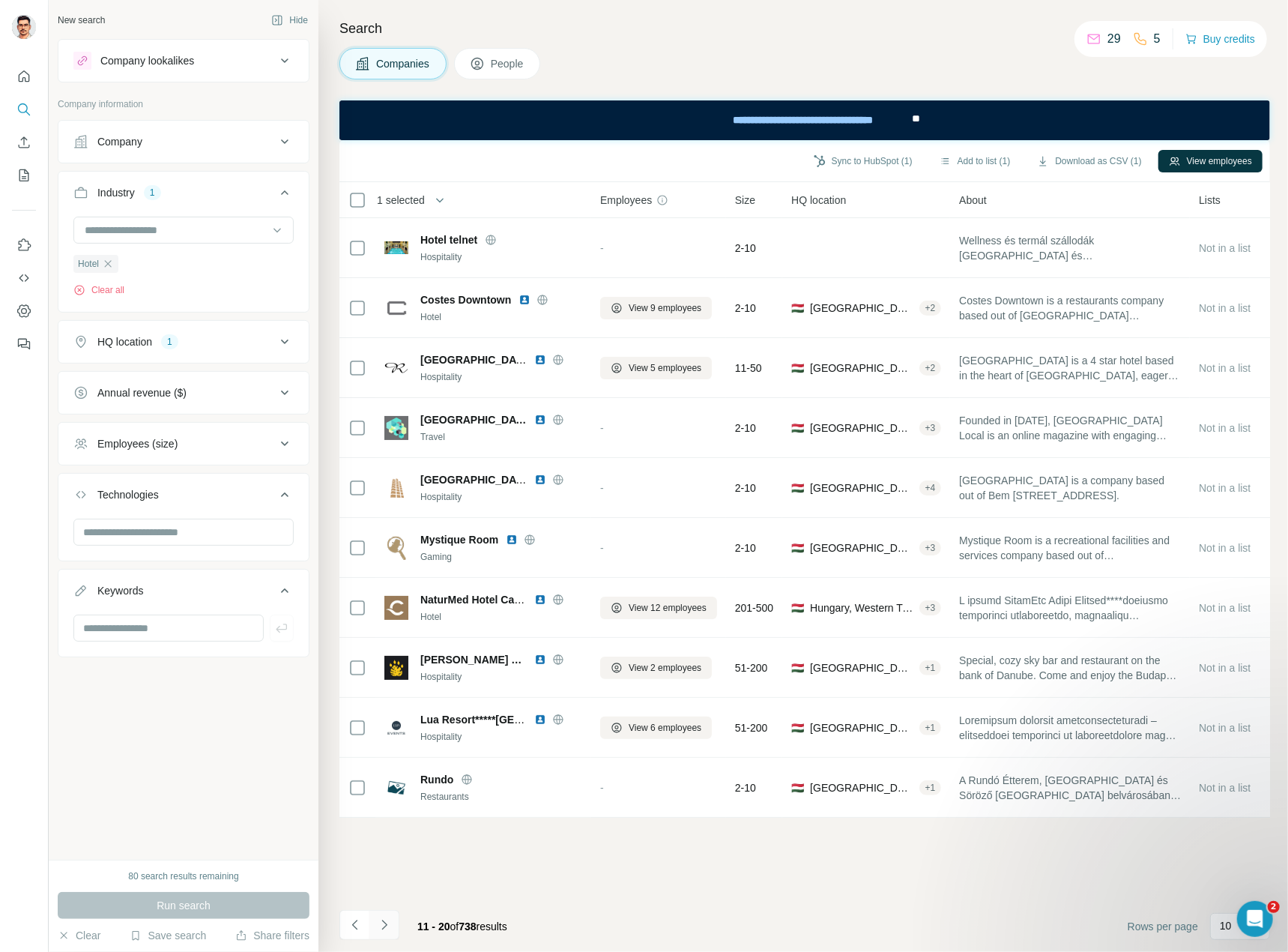
click at [386, 923] on icon "Navigate to next page" at bounding box center [384, 925] width 15 height 15
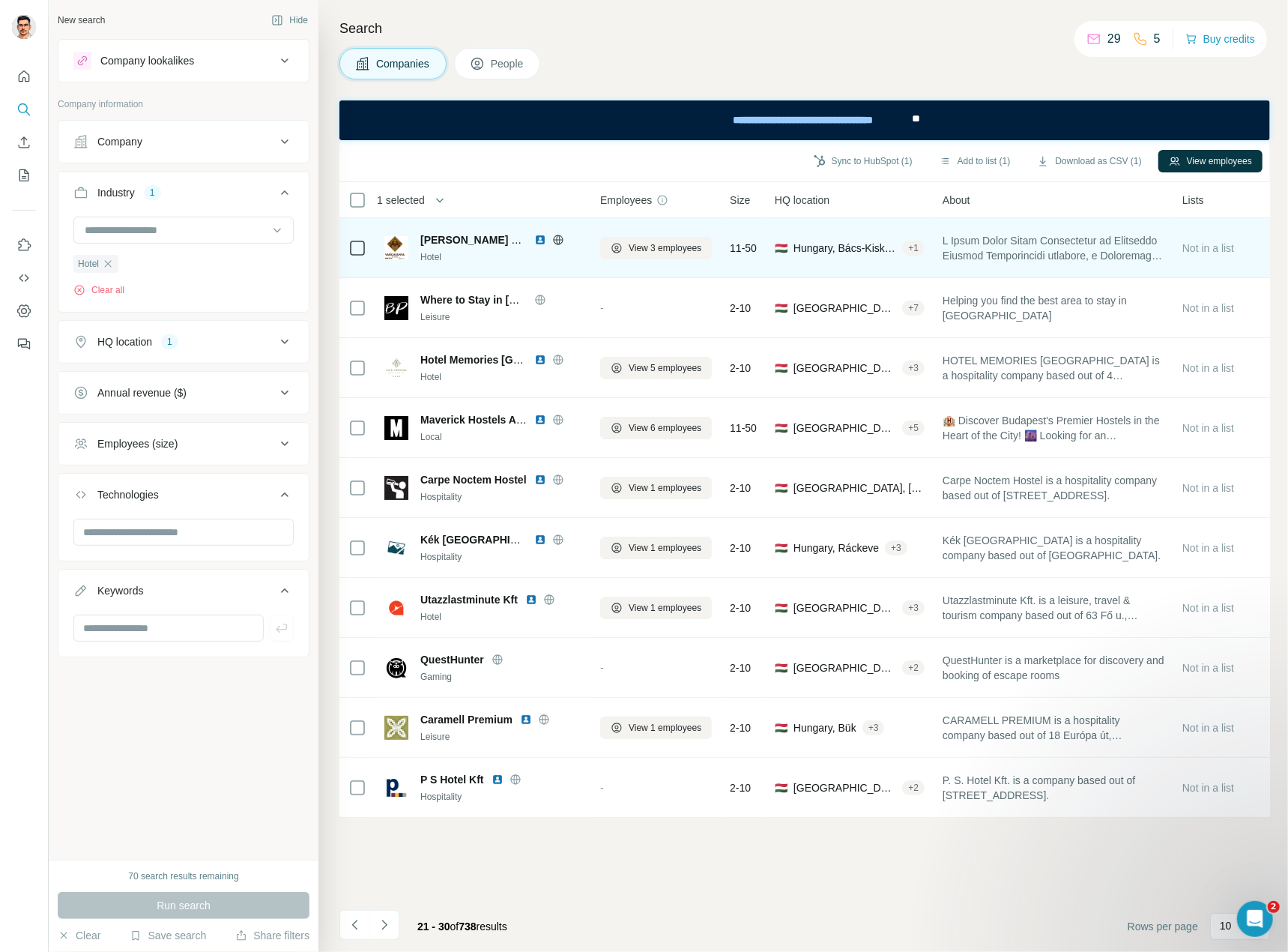
click at [562, 239] on icon at bounding box center [558, 239] width 10 height 10
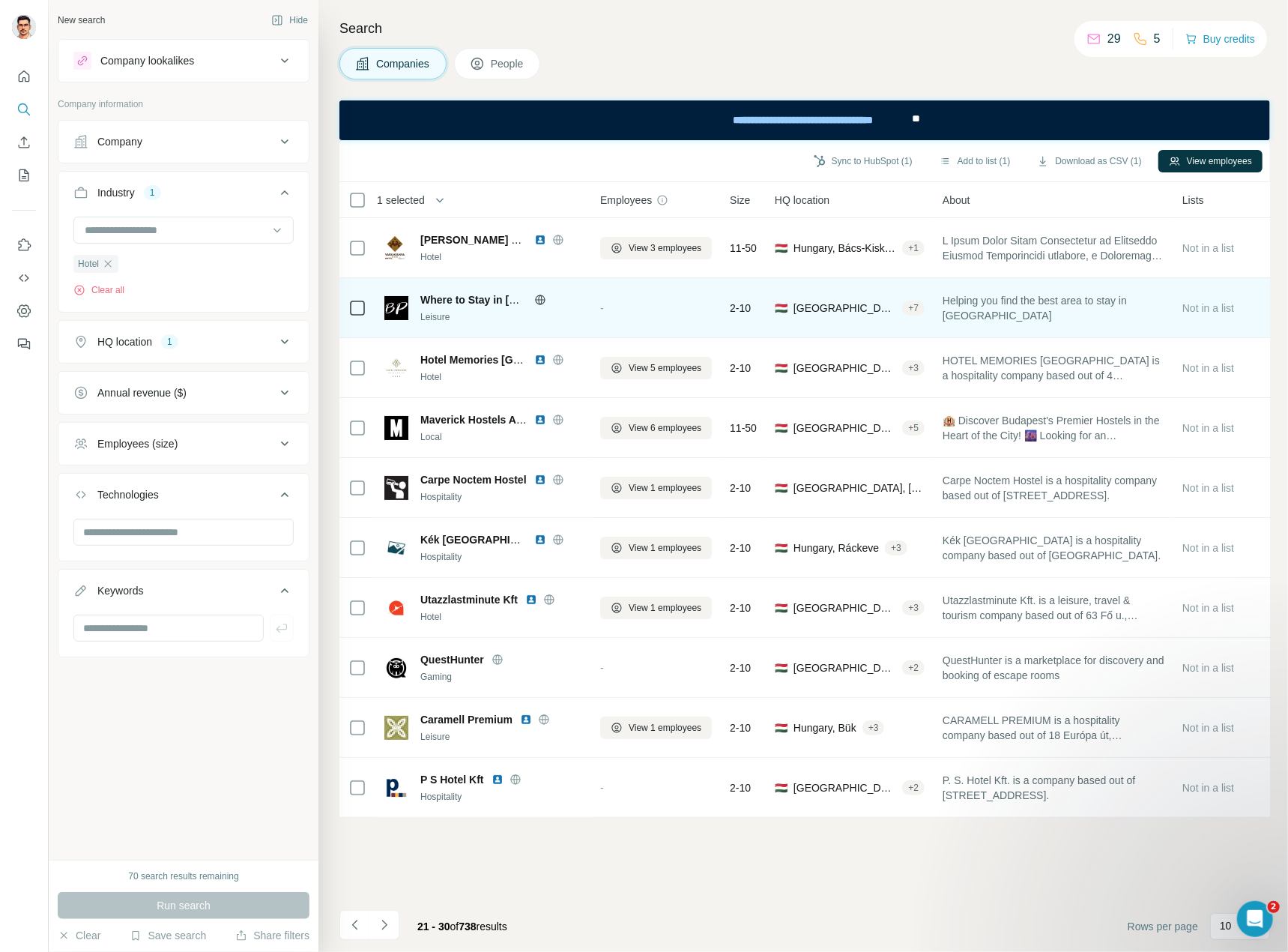
click at [538, 299] on icon at bounding box center [540, 299] width 4 height 10
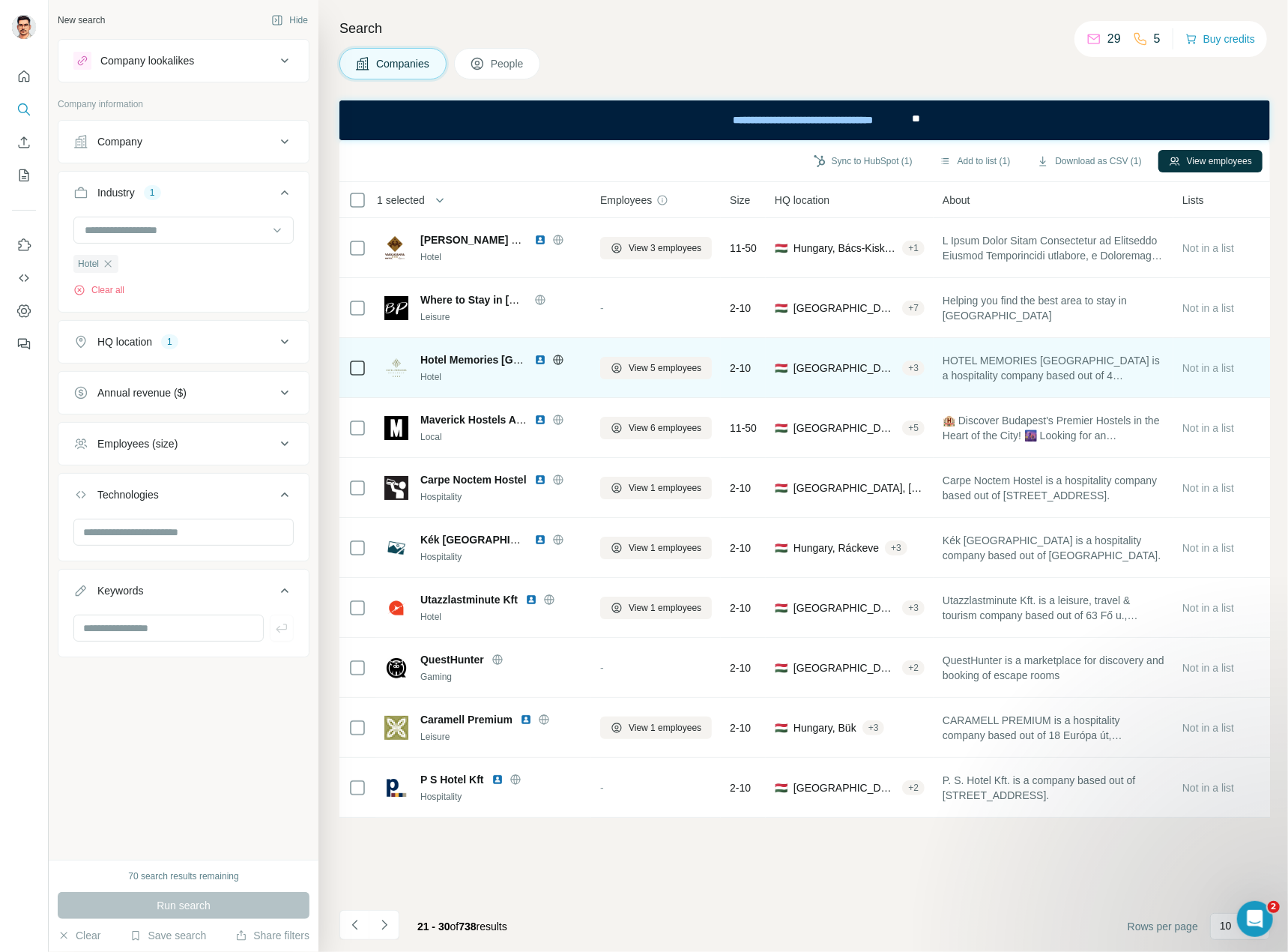
click at [556, 359] on icon at bounding box center [558, 359] width 10 height 1
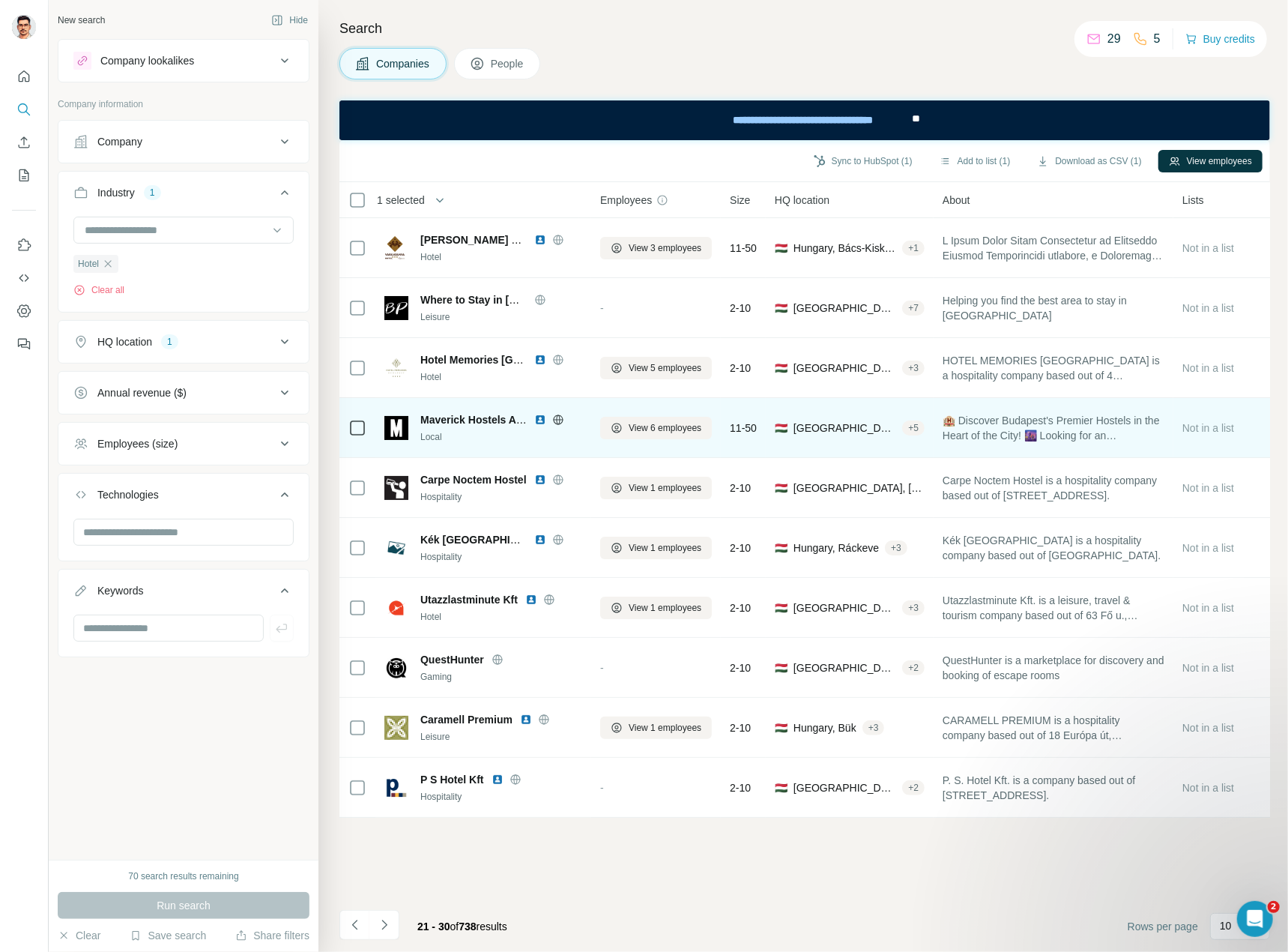
click at [559, 420] on icon at bounding box center [558, 420] width 12 height 12
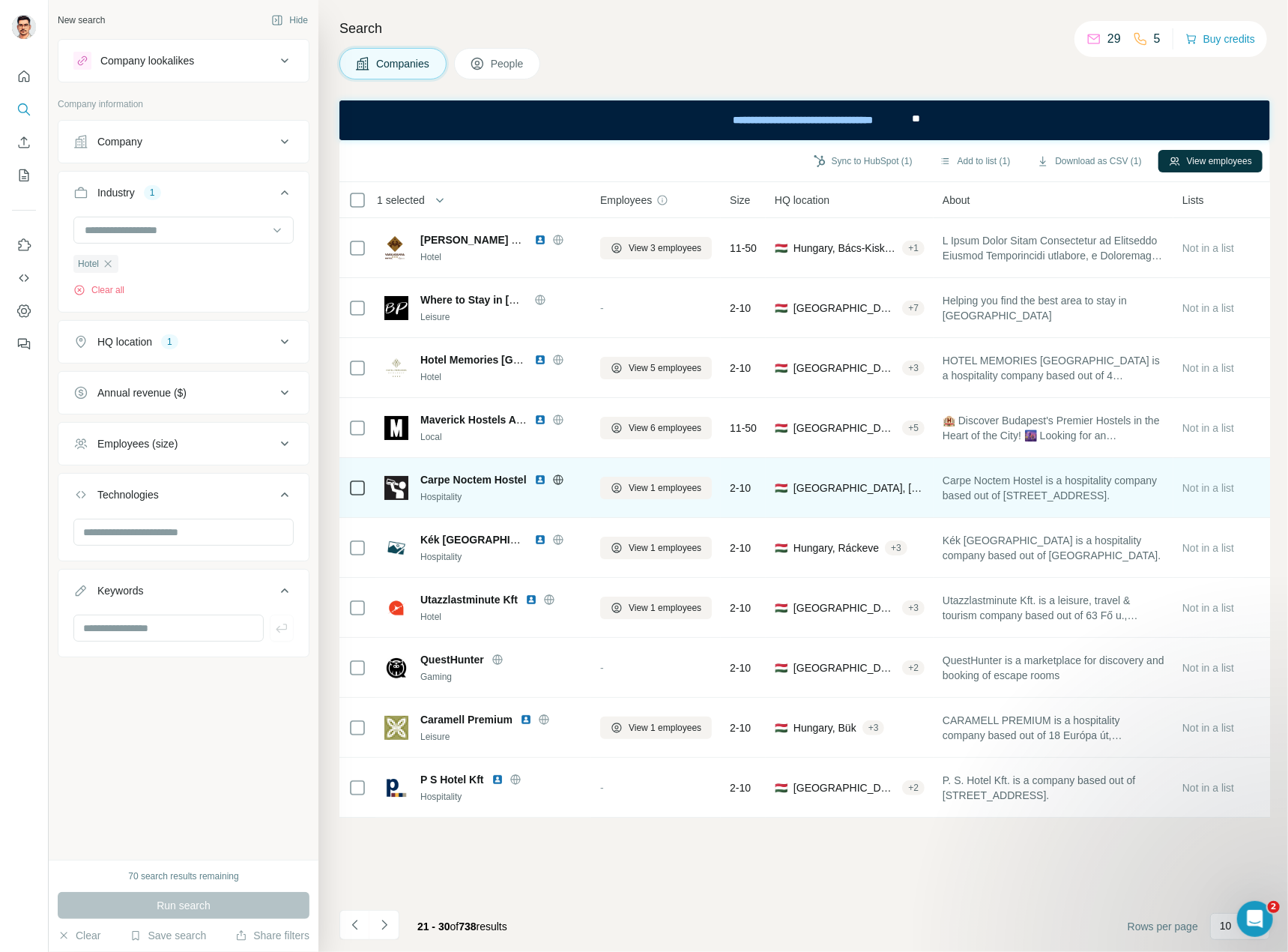
click at [561, 478] on icon at bounding box center [558, 480] width 12 height 12
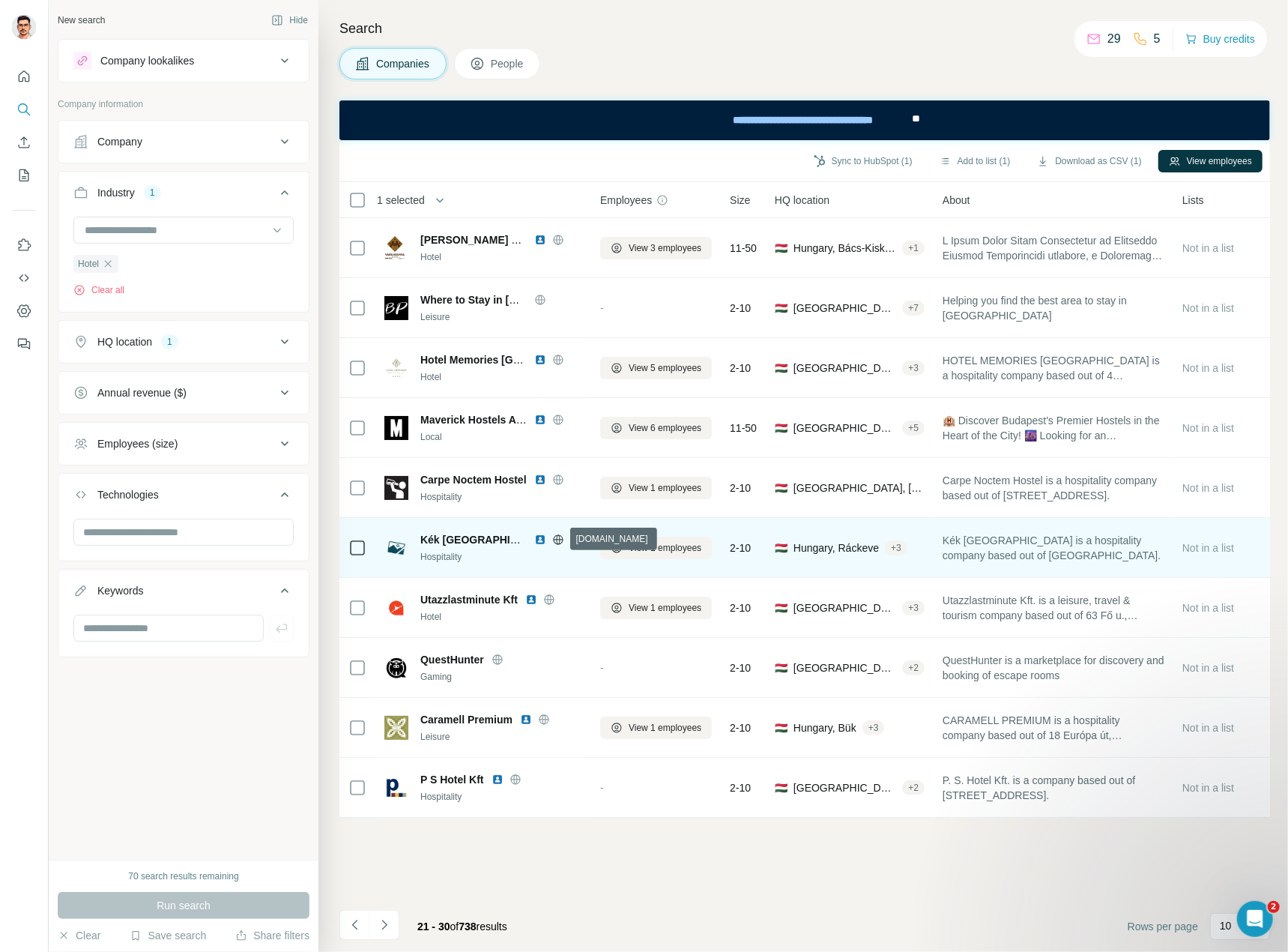
click at [554, 539] on icon at bounding box center [558, 540] width 12 height 12
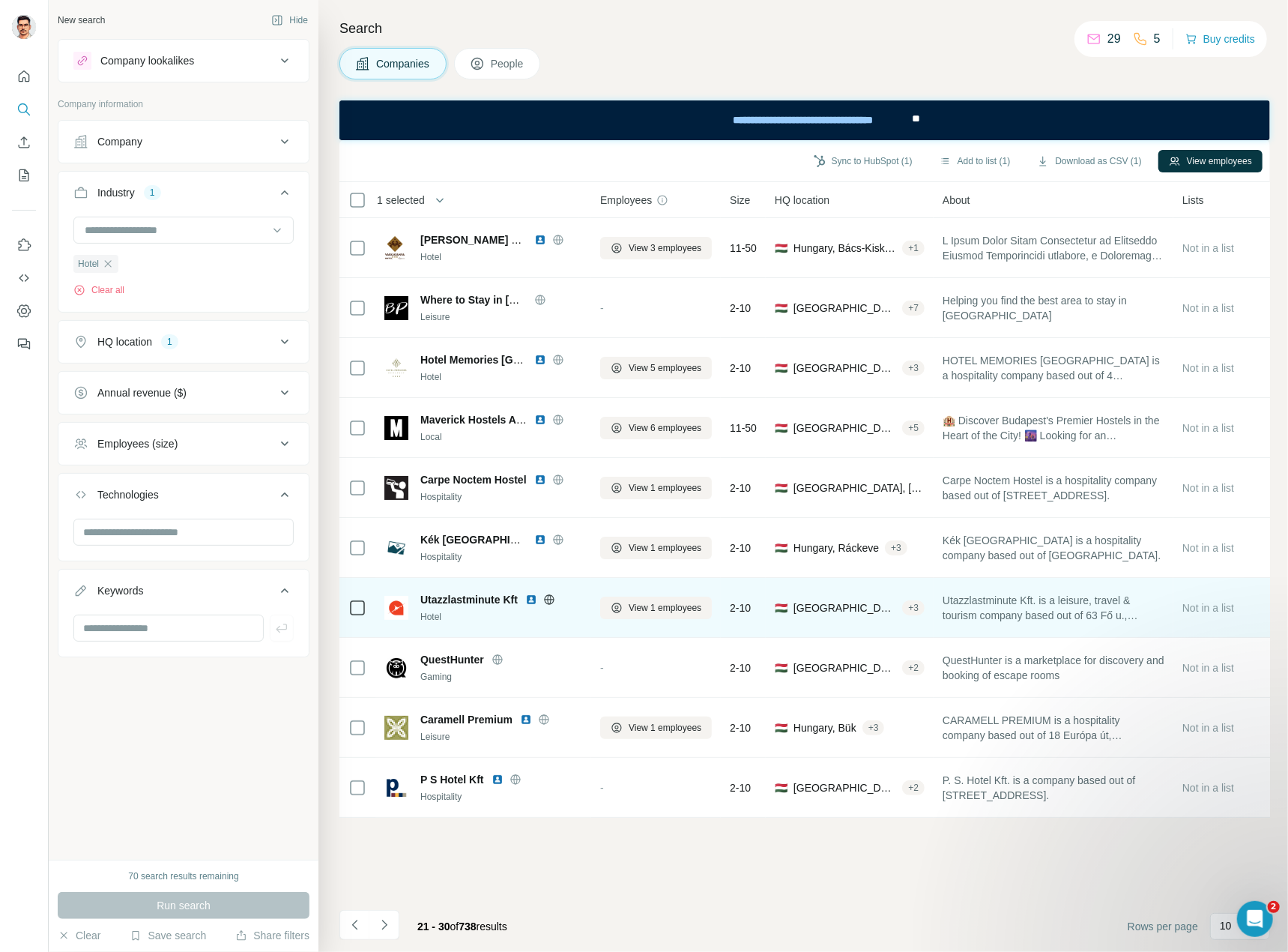
click at [550, 602] on icon at bounding box center [549, 600] width 12 height 12
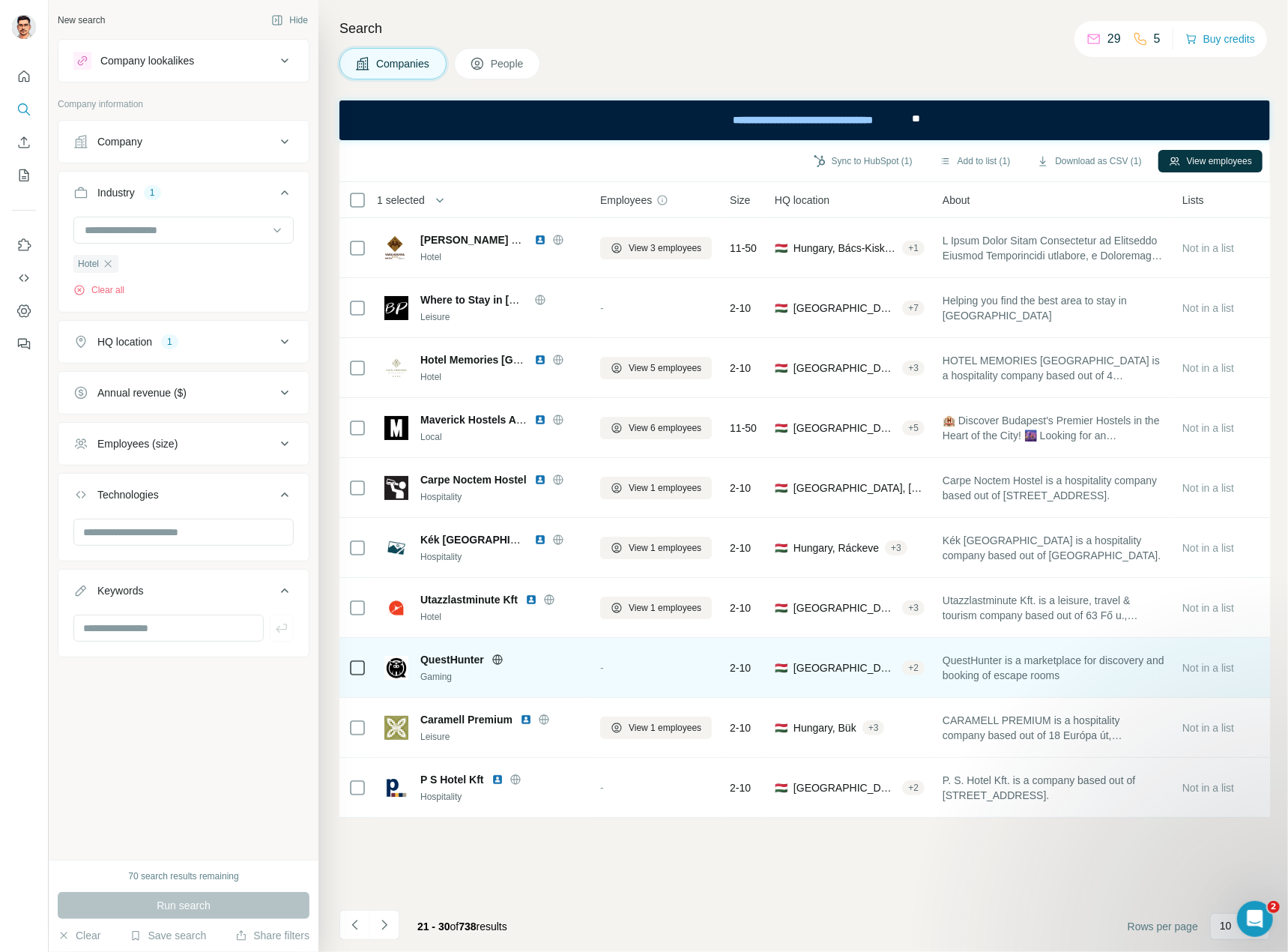
click at [500, 663] on icon at bounding box center [497, 660] width 12 height 12
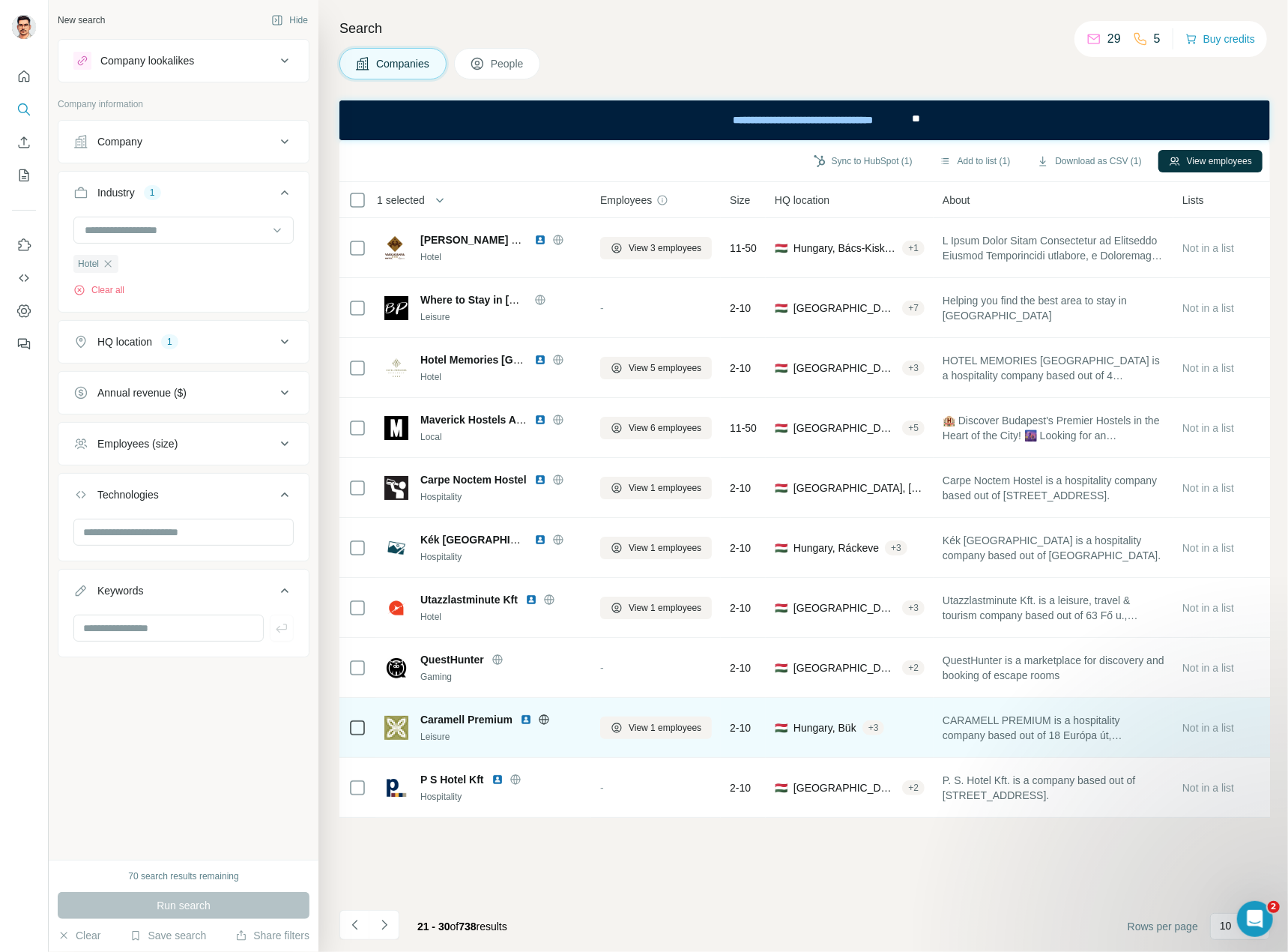
click at [542, 719] on icon at bounding box center [543, 719] width 12 height 12
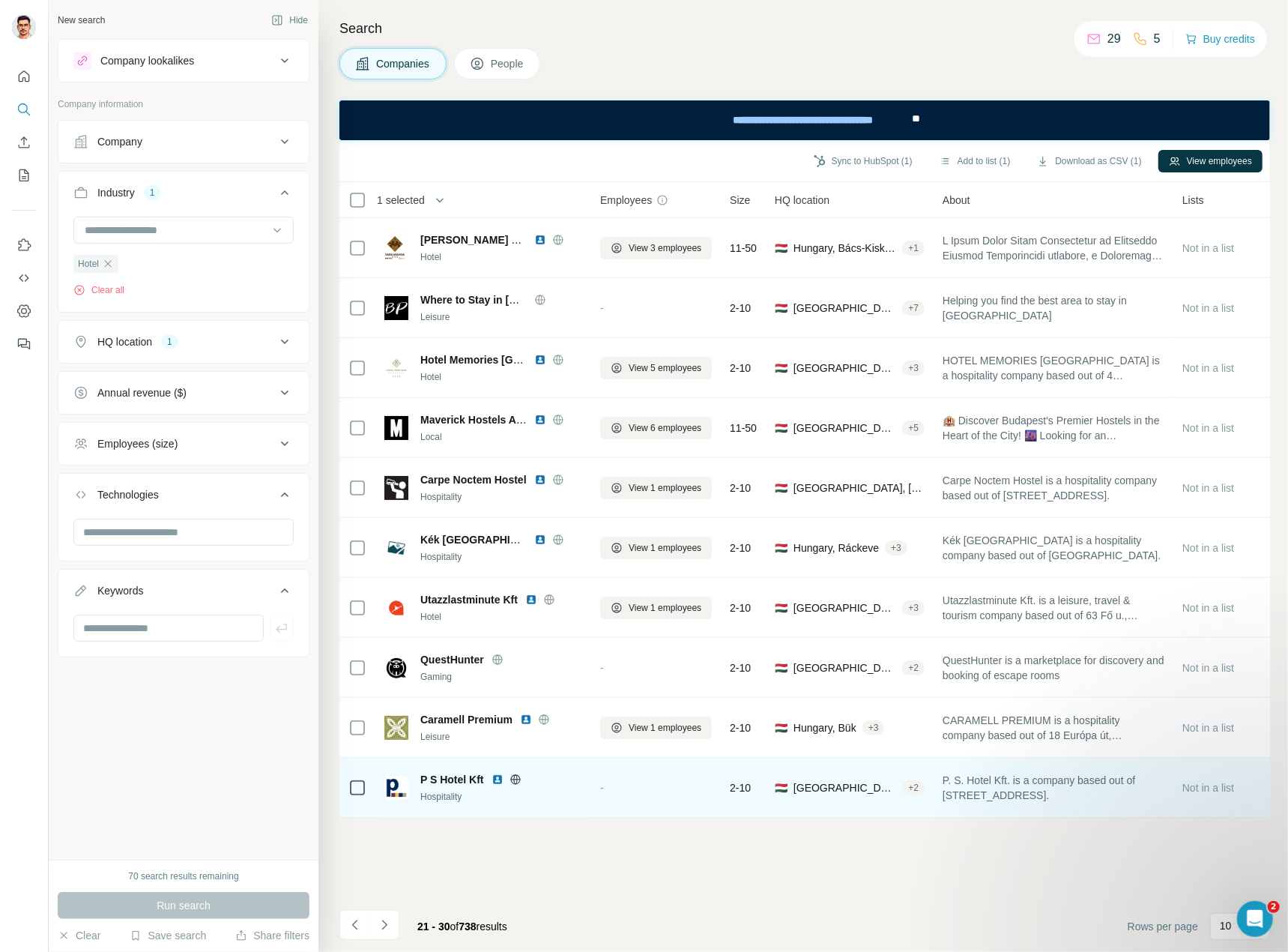
click at [511, 781] on icon at bounding box center [515, 779] width 10 height 10
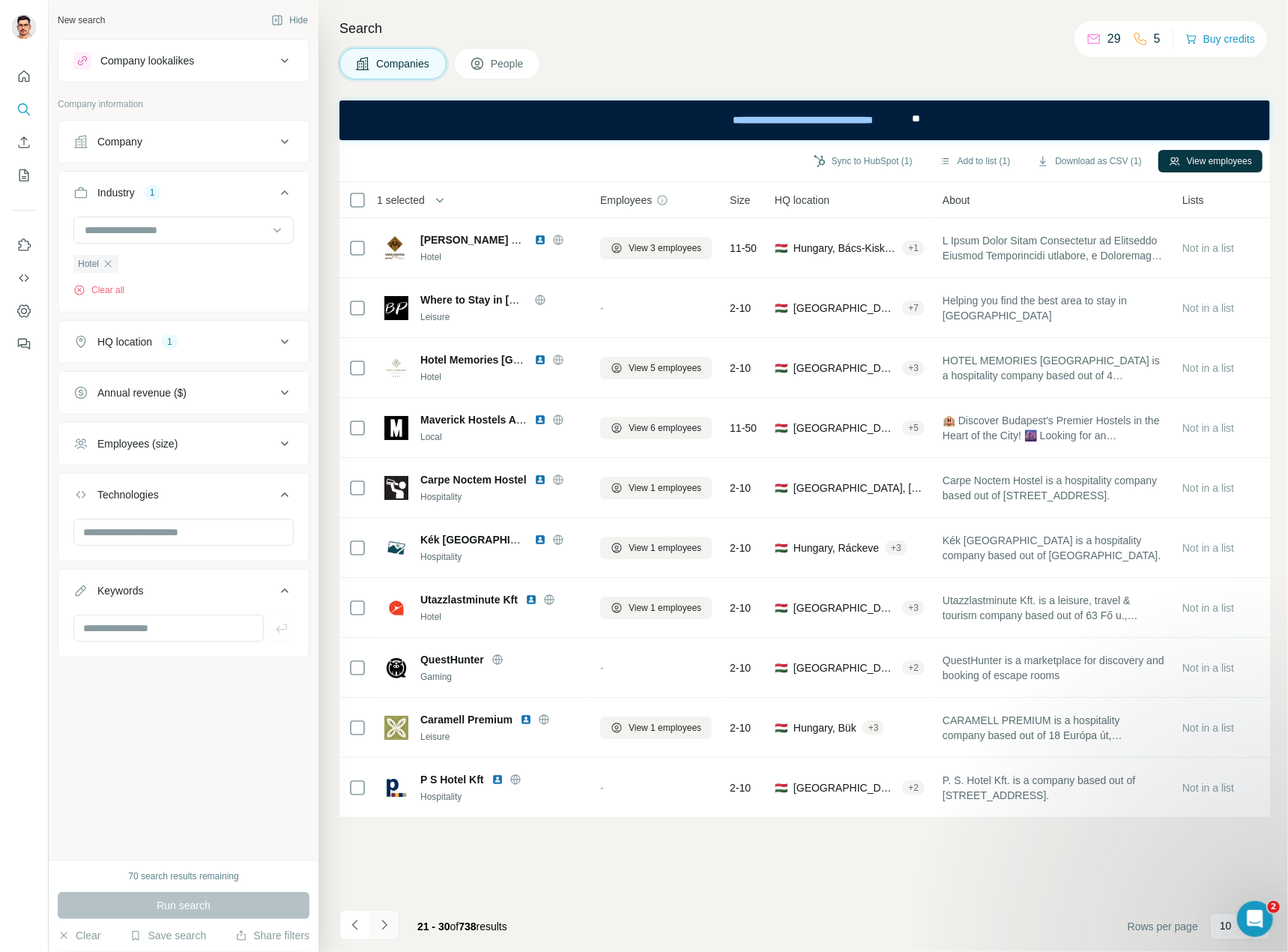
click at [383, 925] on icon "Navigate to next page" at bounding box center [384, 925] width 15 height 15
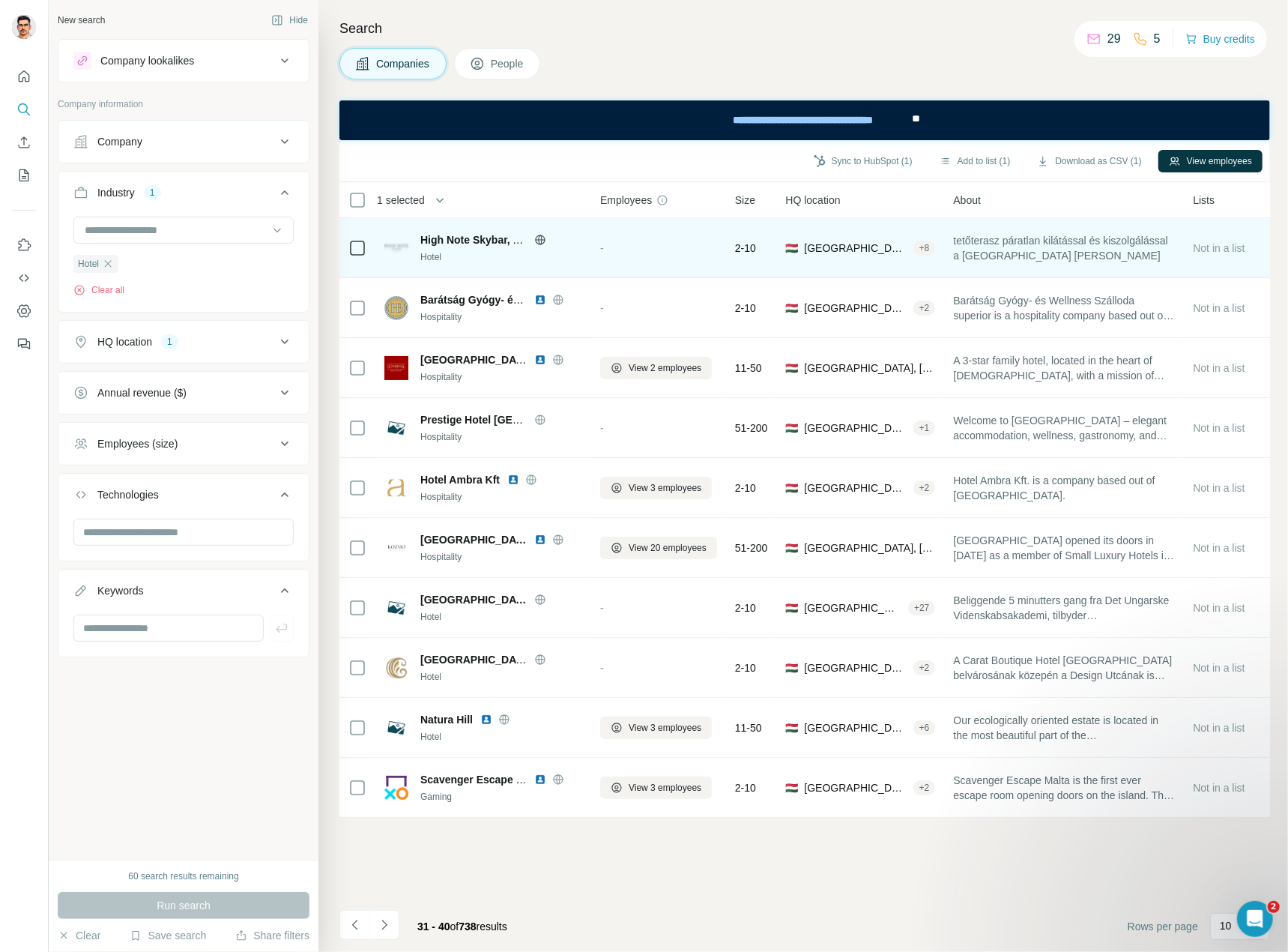
click at [538, 239] on icon at bounding box center [540, 239] width 4 height 10
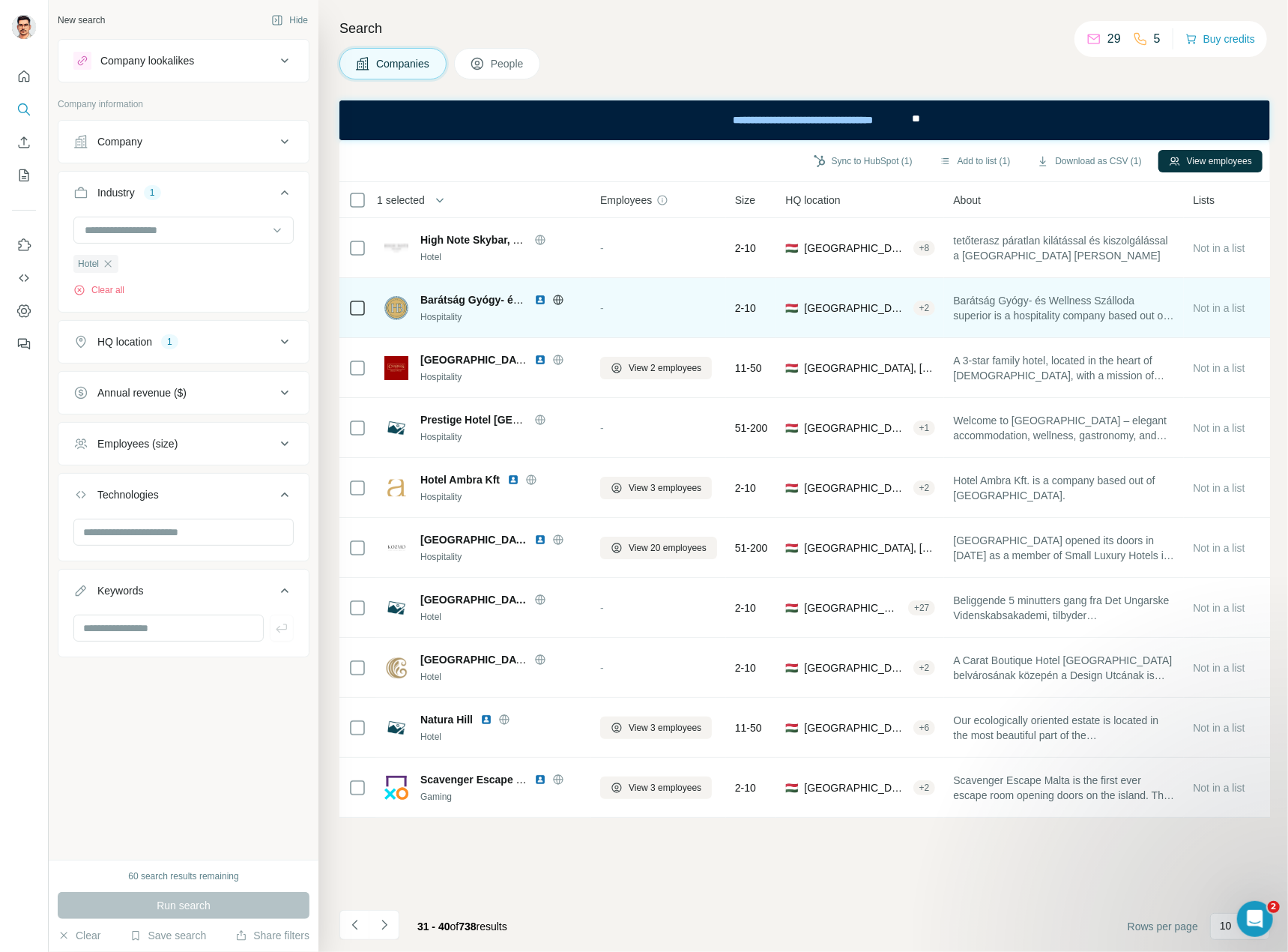
click at [562, 300] on icon at bounding box center [558, 299] width 10 height 10
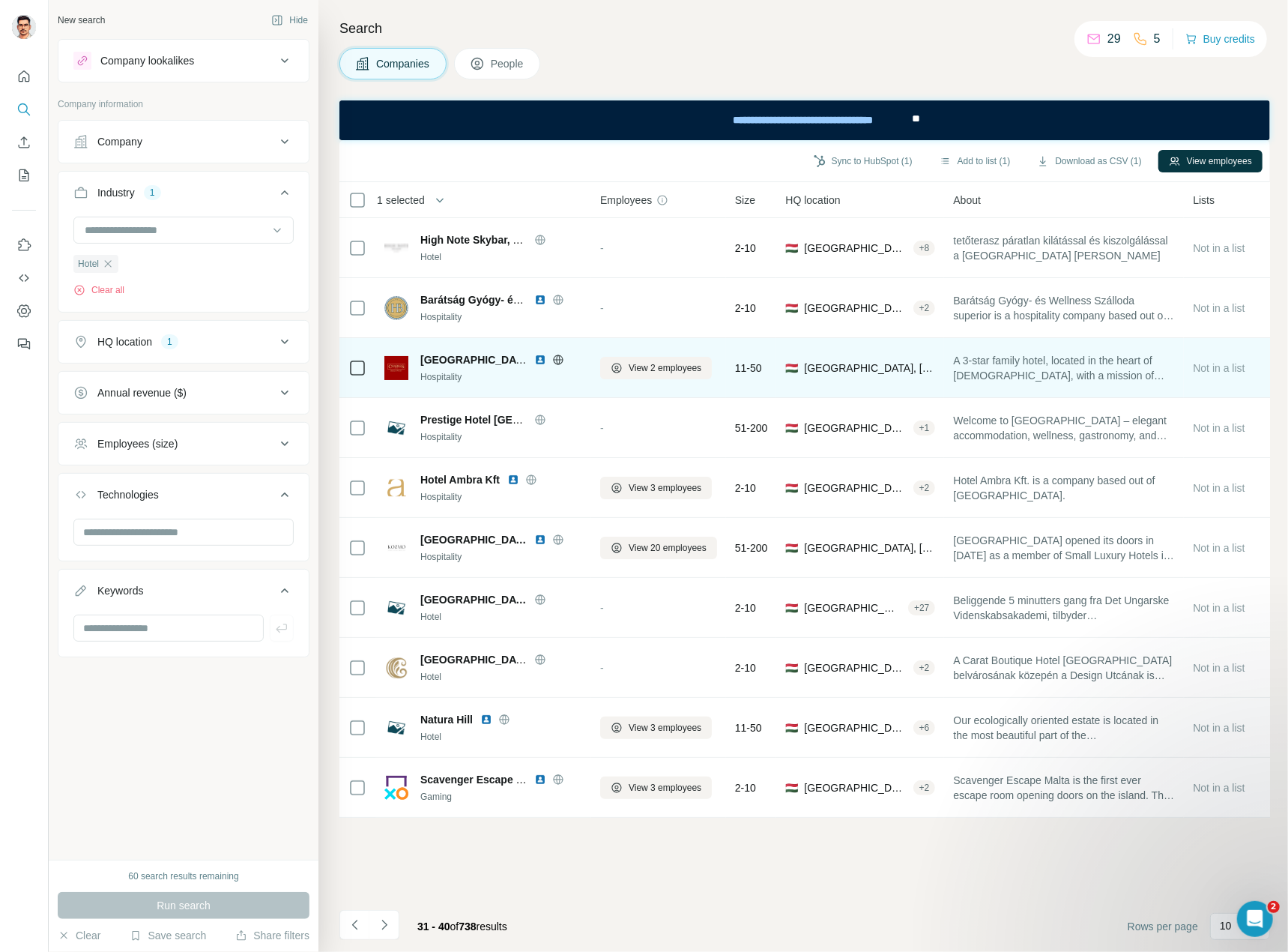
click at [559, 363] on icon at bounding box center [558, 359] width 10 height 10
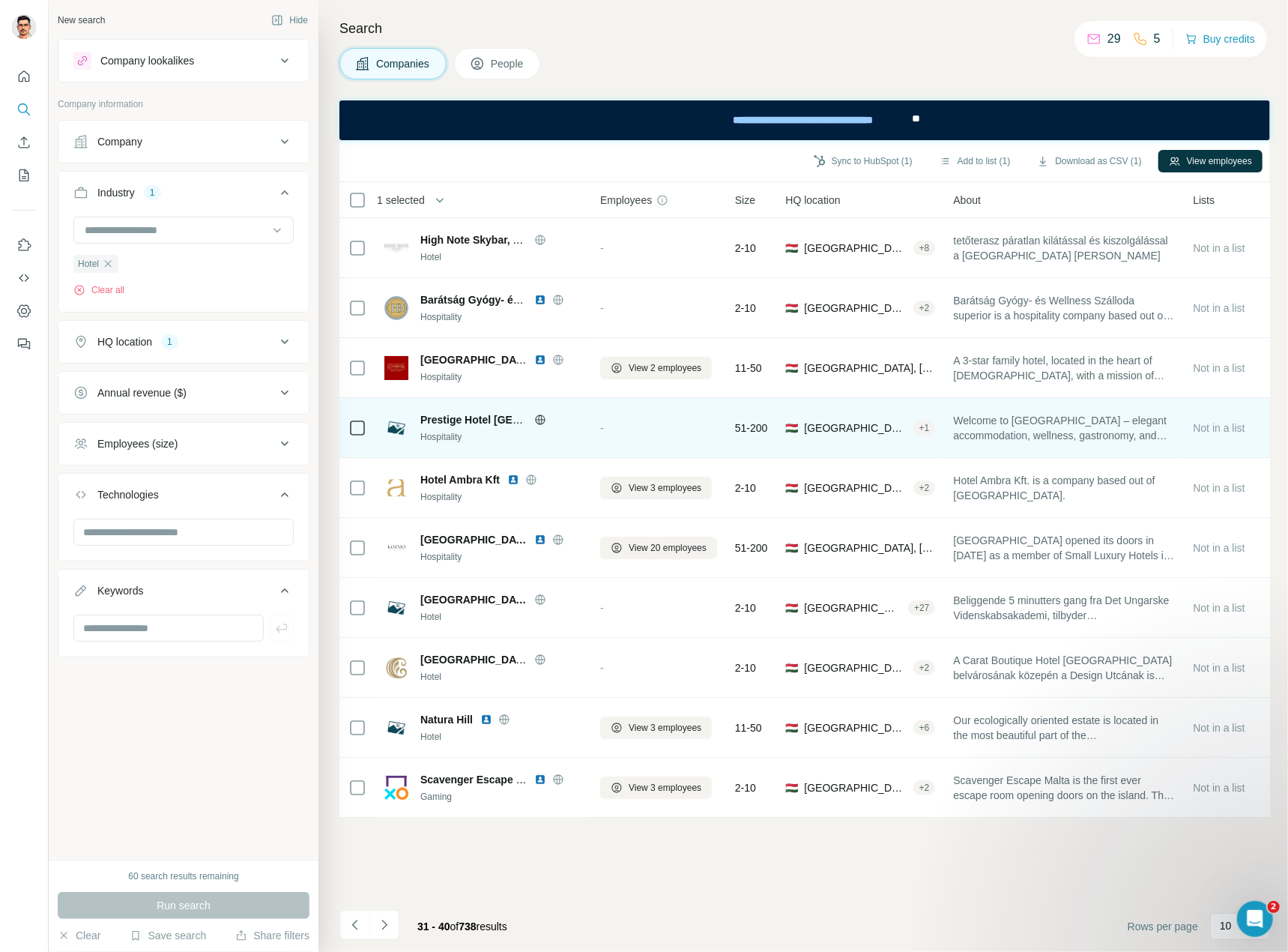
click at [540, 419] on icon at bounding box center [540, 419] width 10 height 1
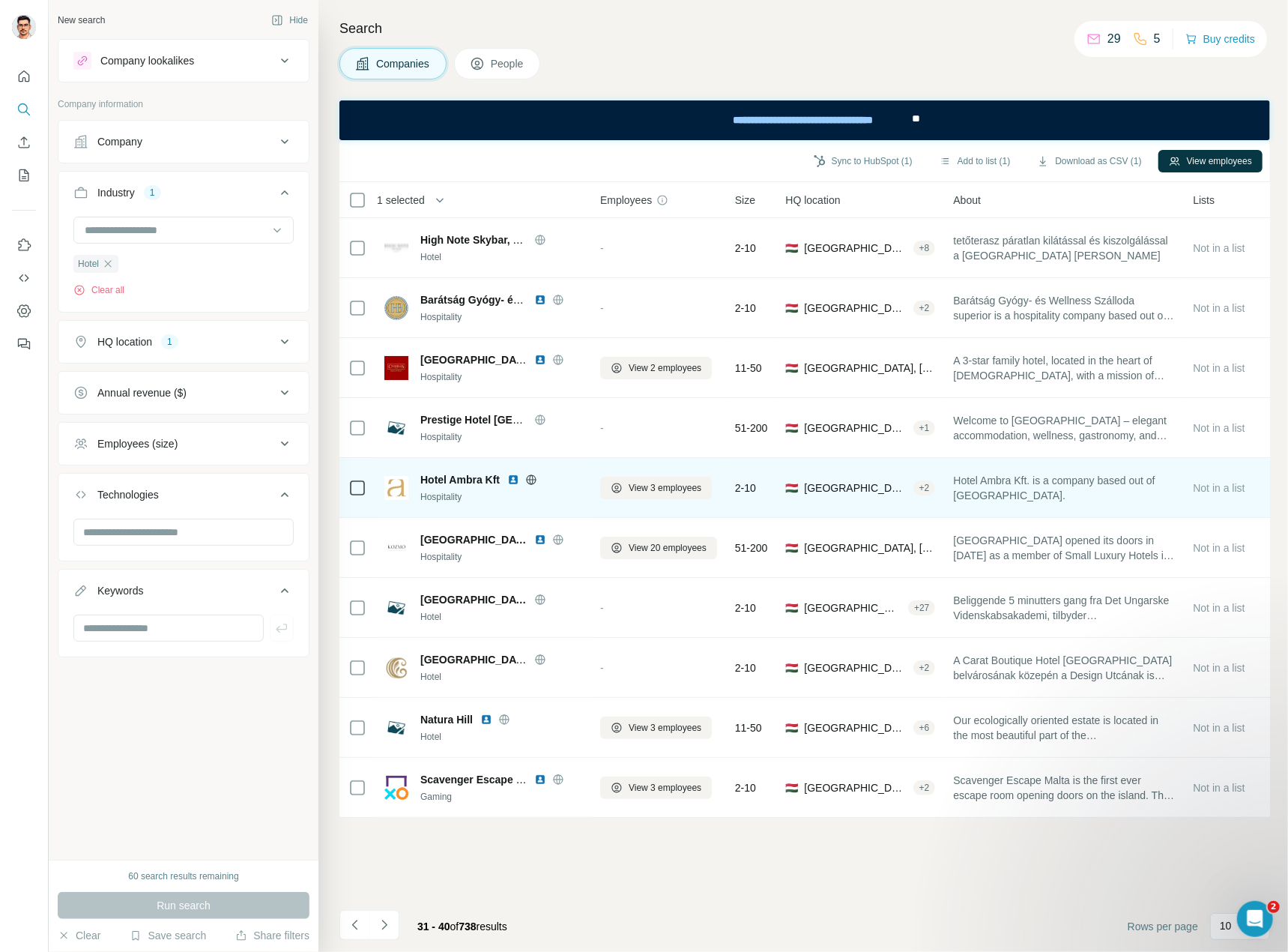
click at [531, 481] on icon at bounding box center [531, 480] width 12 height 12
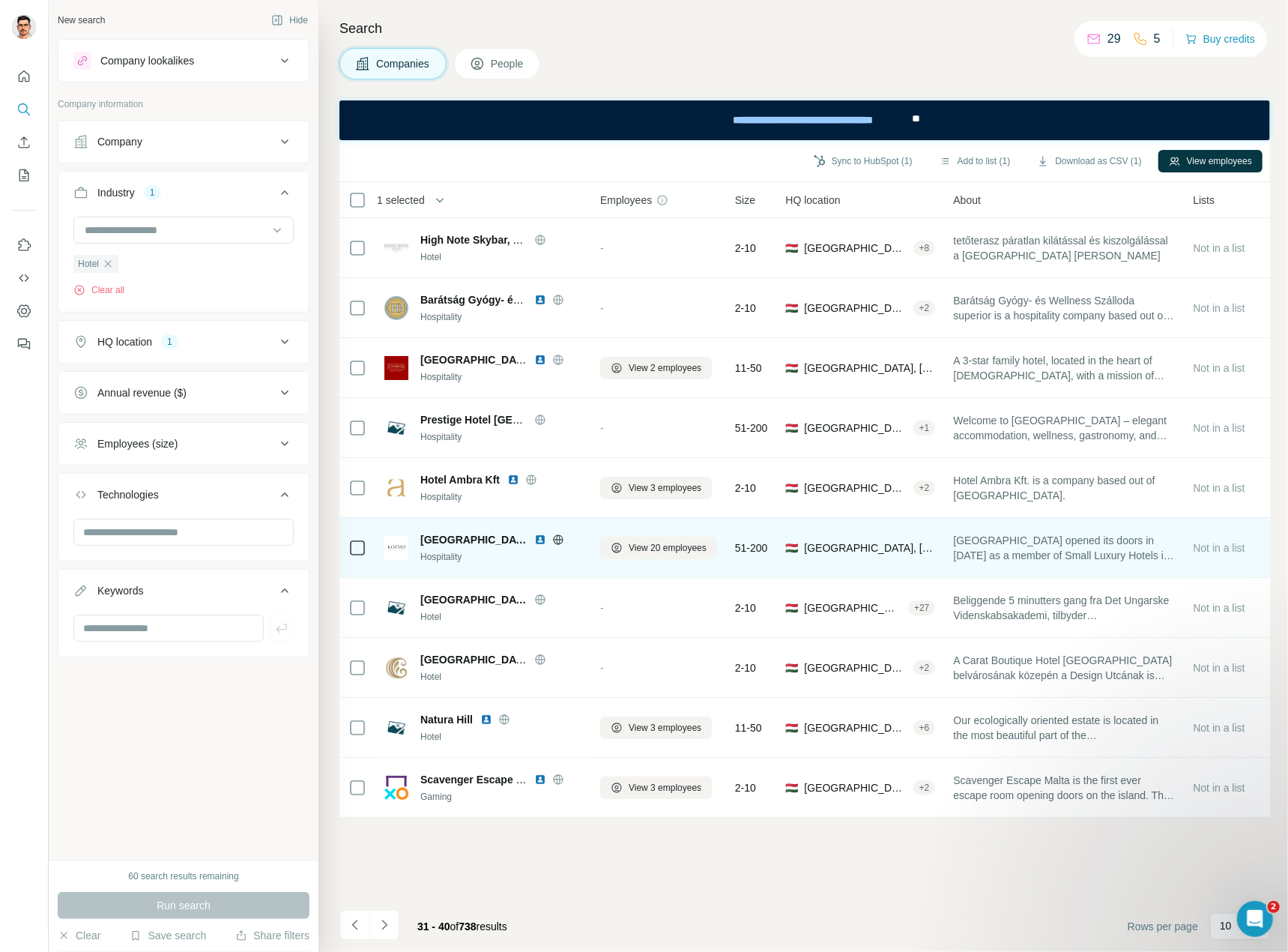
click at [552, 536] on icon at bounding box center [558, 540] width 12 height 12
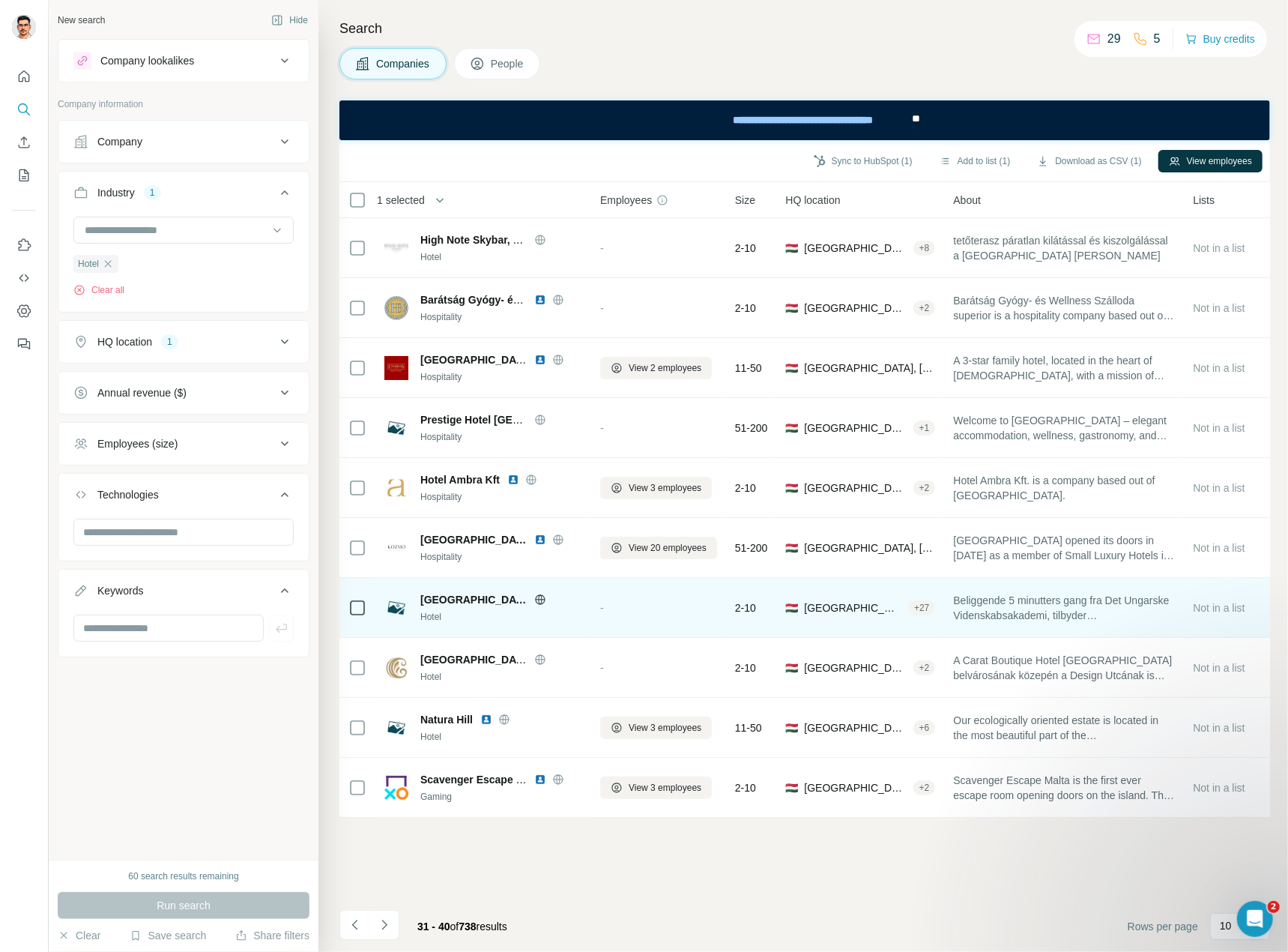
click at [535, 601] on icon at bounding box center [541, 600] width 12 height 12
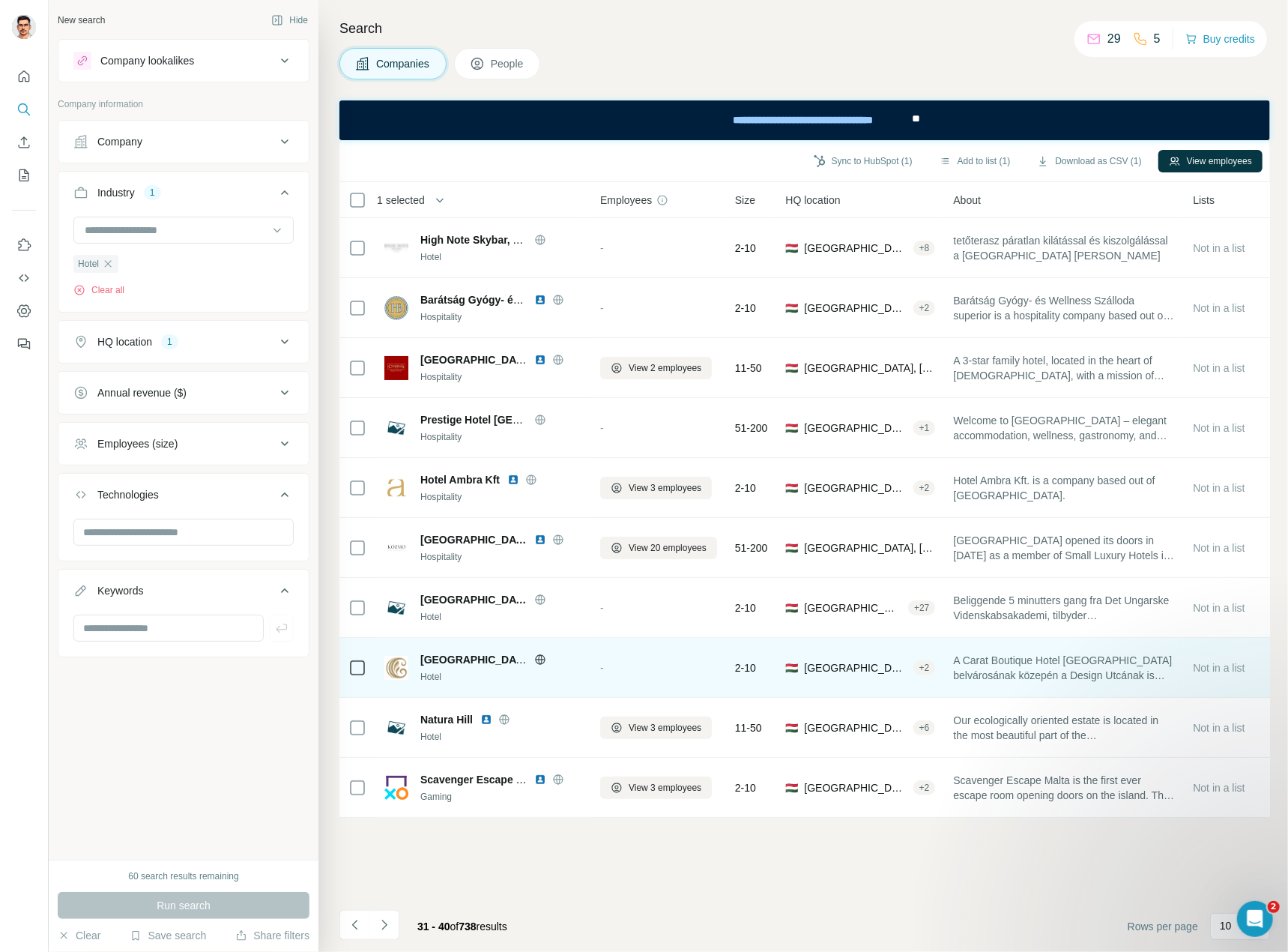
click at [540, 659] on icon at bounding box center [541, 660] width 12 height 12
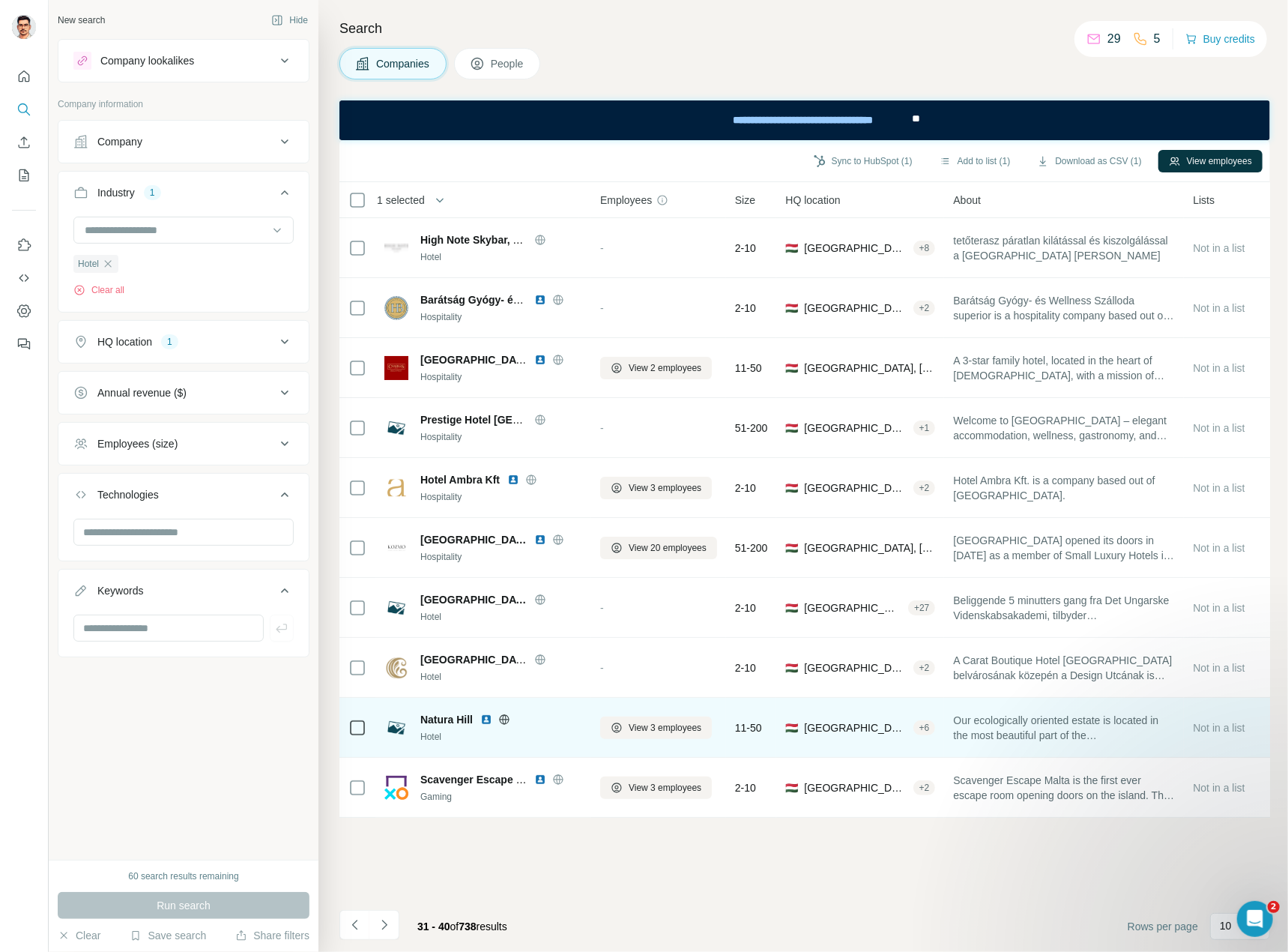
click at [509, 717] on icon at bounding box center [504, 719] width 12 height 12
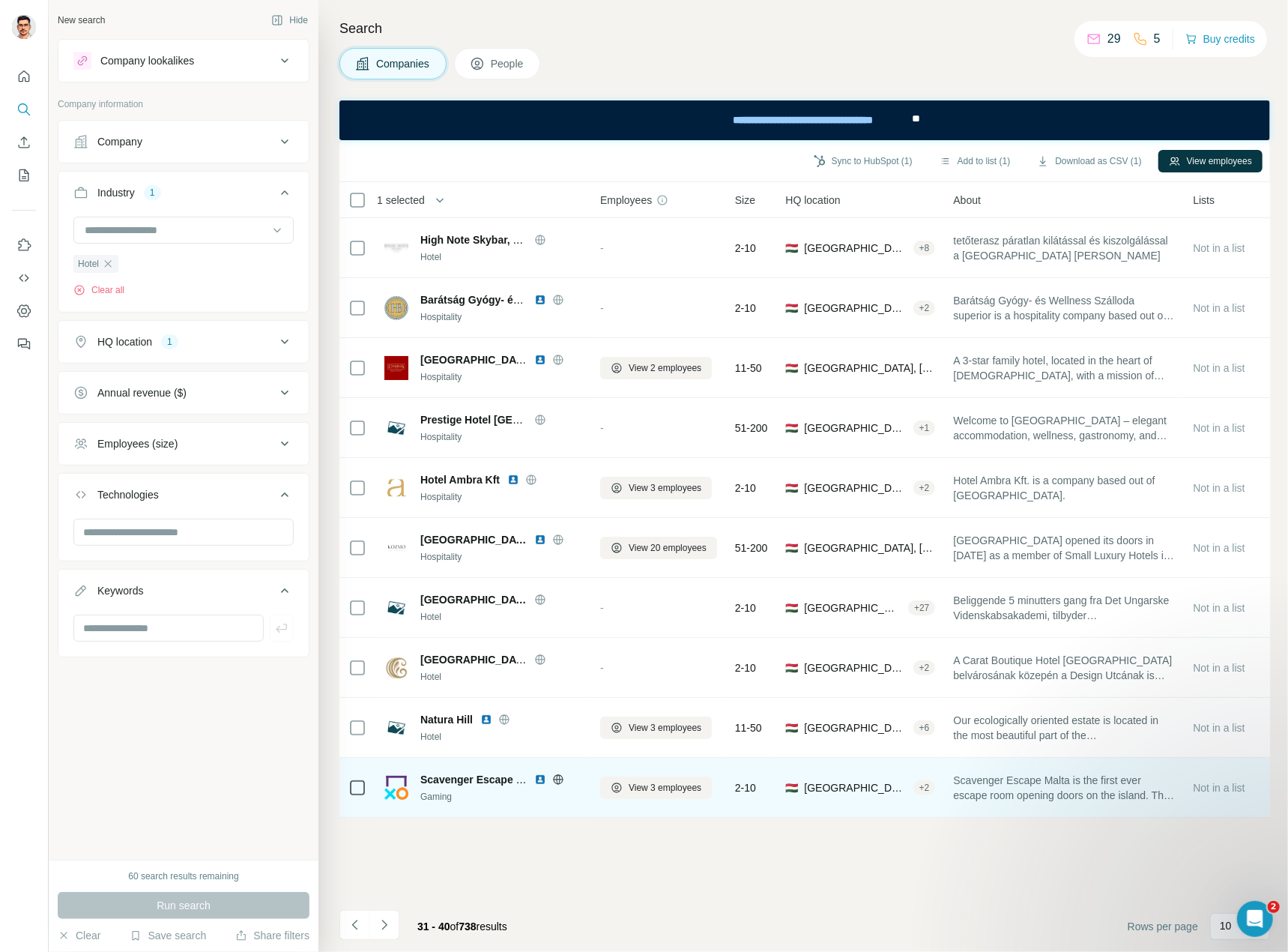
click at [564, 778] on div at bounding box center [558, 779] width 48 height 12
click at [561, 778] on icon at bounding box center [558, 779] width 12 height 12
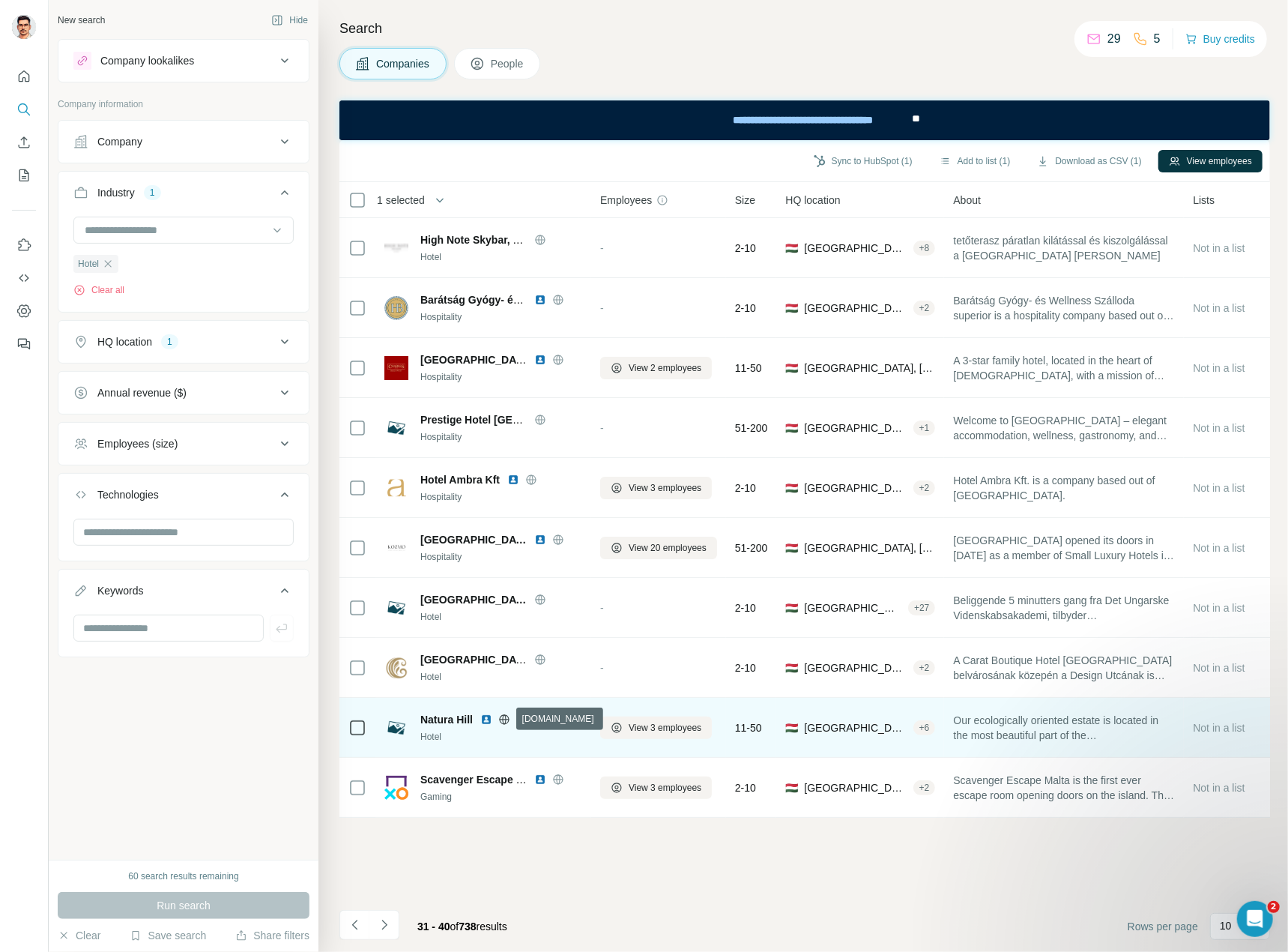
click at [505, 718] on icon at bounding box center [504, 719] width 12 height 12
